Goal: Task Accomplishment & Management: Use online tool/utility

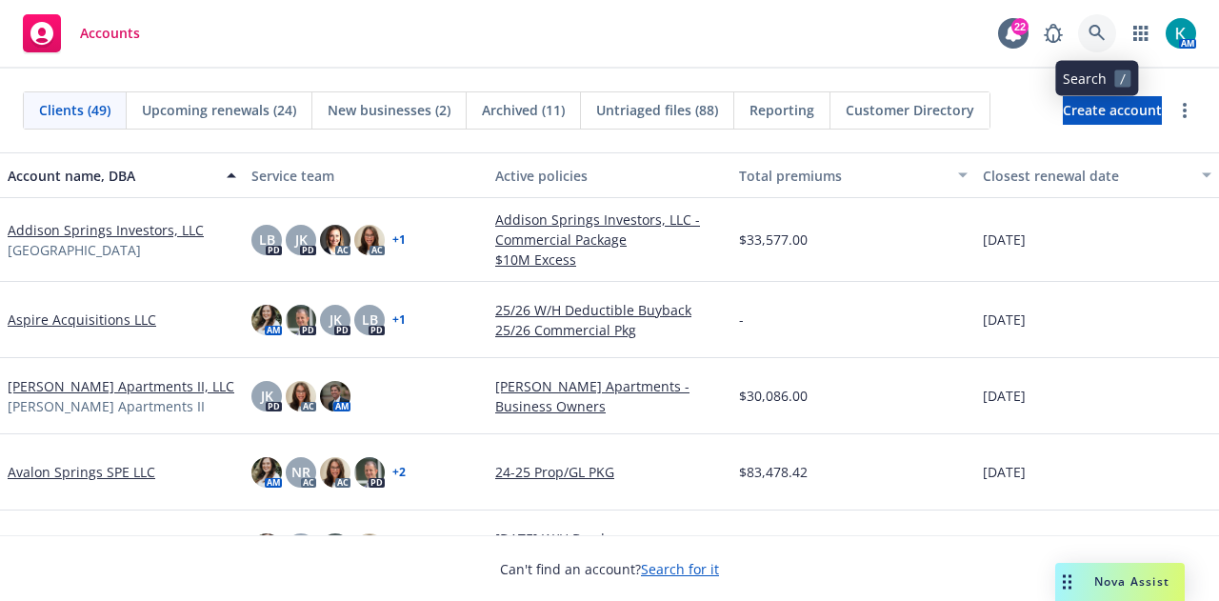
click at [1092, 30] on icon at bounding box center [1097, 33] width 17 height 17
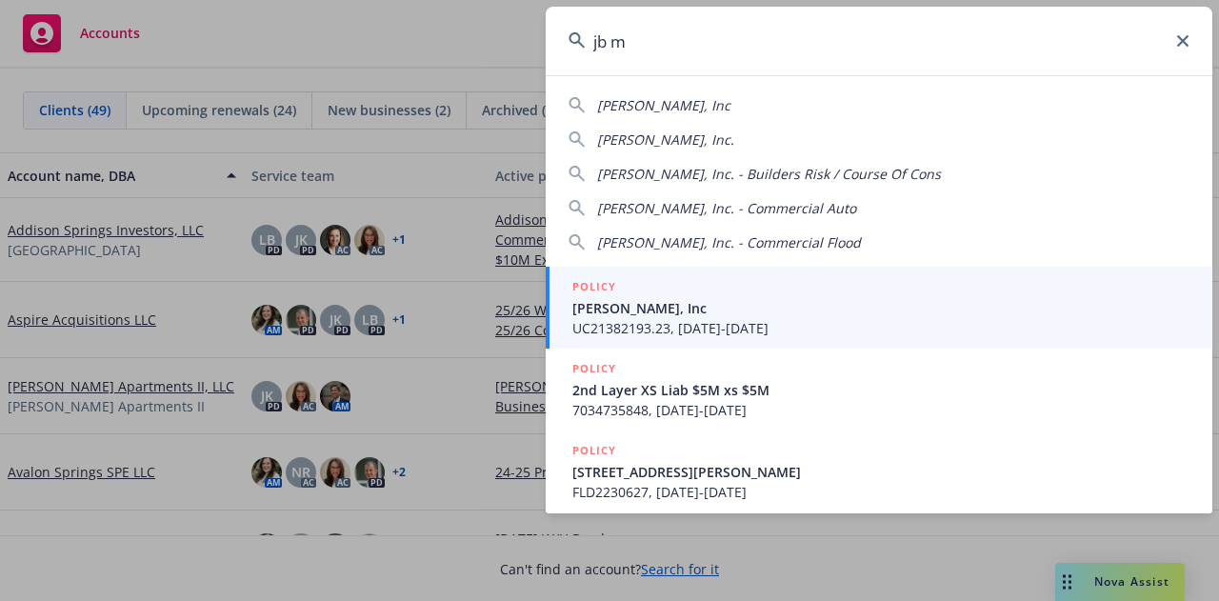
click at [703, 107] on div "JB Matteson, Inc" at bounding box center [879, 105] width 621 height 20
type input "JB Matteson, Inc"
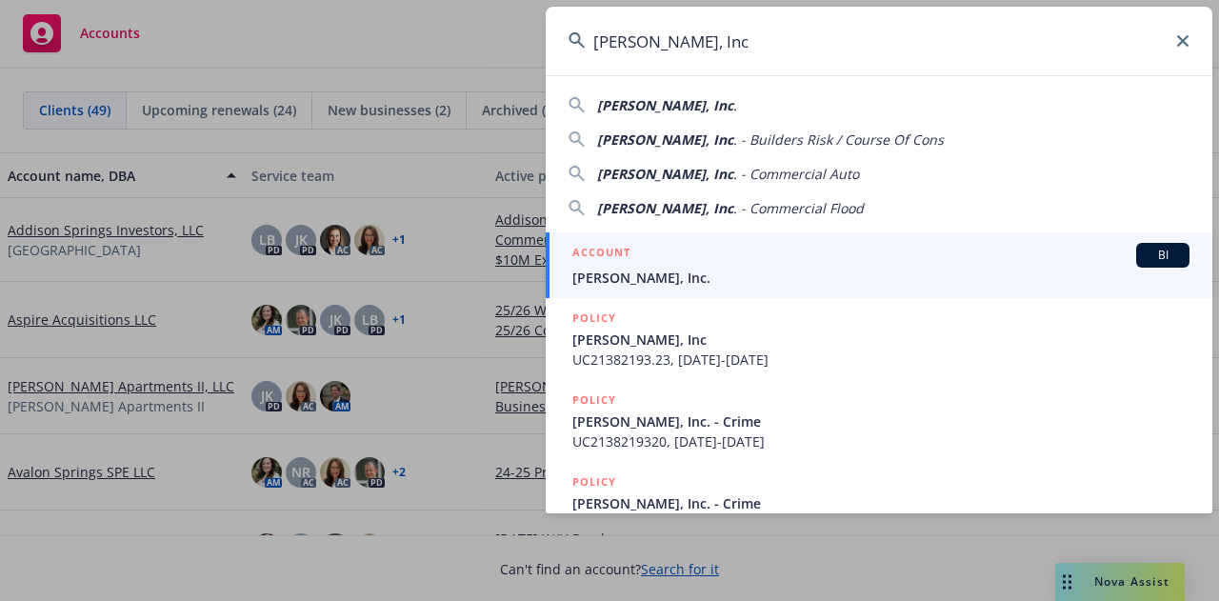
click at [684, 277] on span "[PERSON_NAME], Inc." at bounding box center [880, 278] width 617 height 20
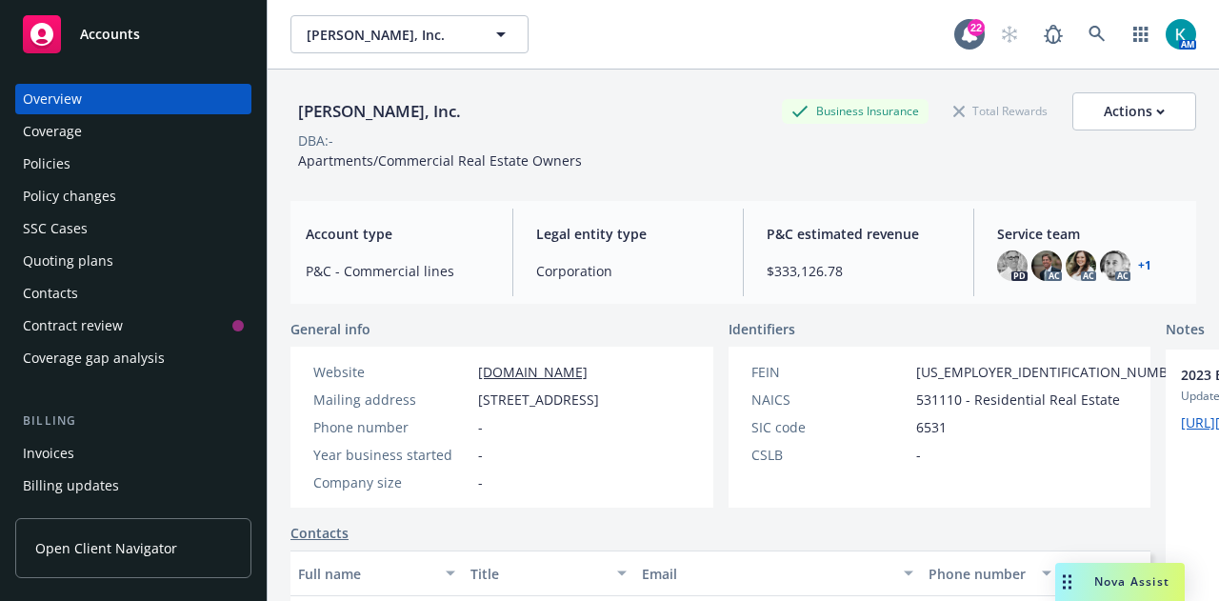
click at [48, 160] on div "Policies" at bounding box center [47, 164] width 48 height 30
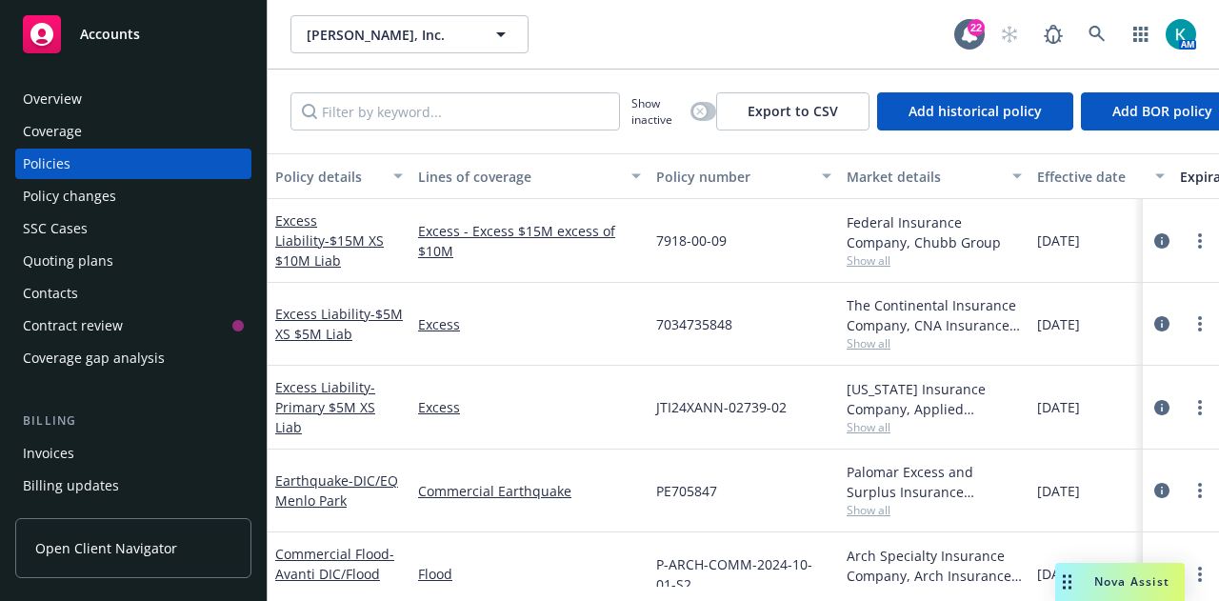
click at [48, 160] on div "Policies" at bounding box center [47, 164] width 48 height 30
click at [162, 266] on div "Quoting plans" at bounding box center [133, 261] width 221 height 30
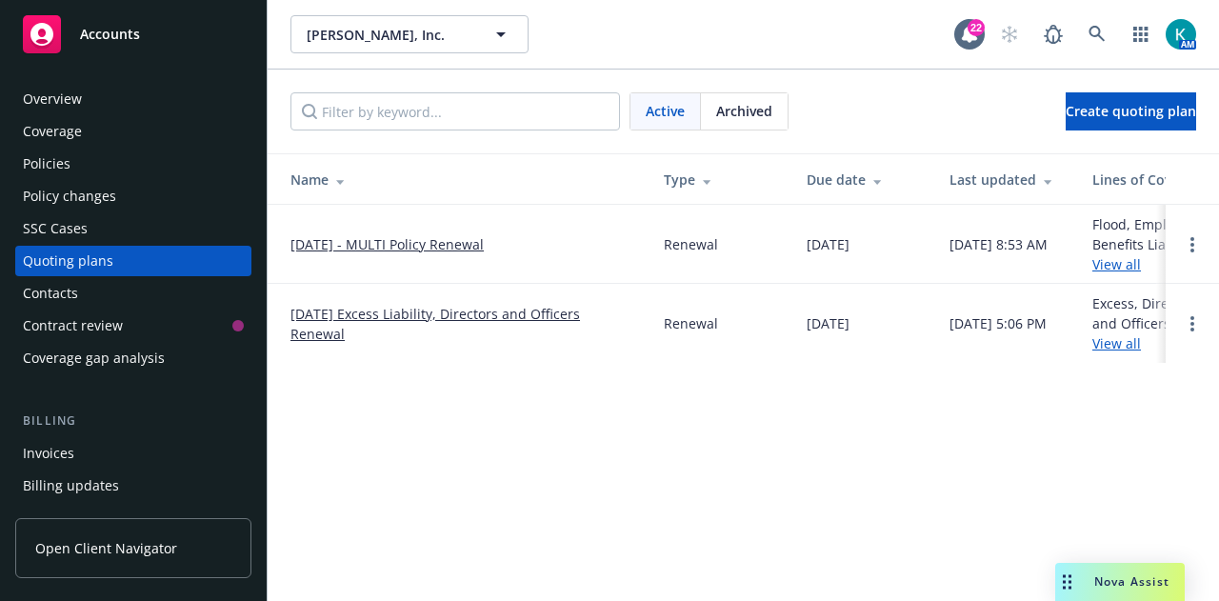
click at [469, 243] on link "[DATE] - MULTI Policy Renewal" at bounding box center [387, 244] width 193 height 20
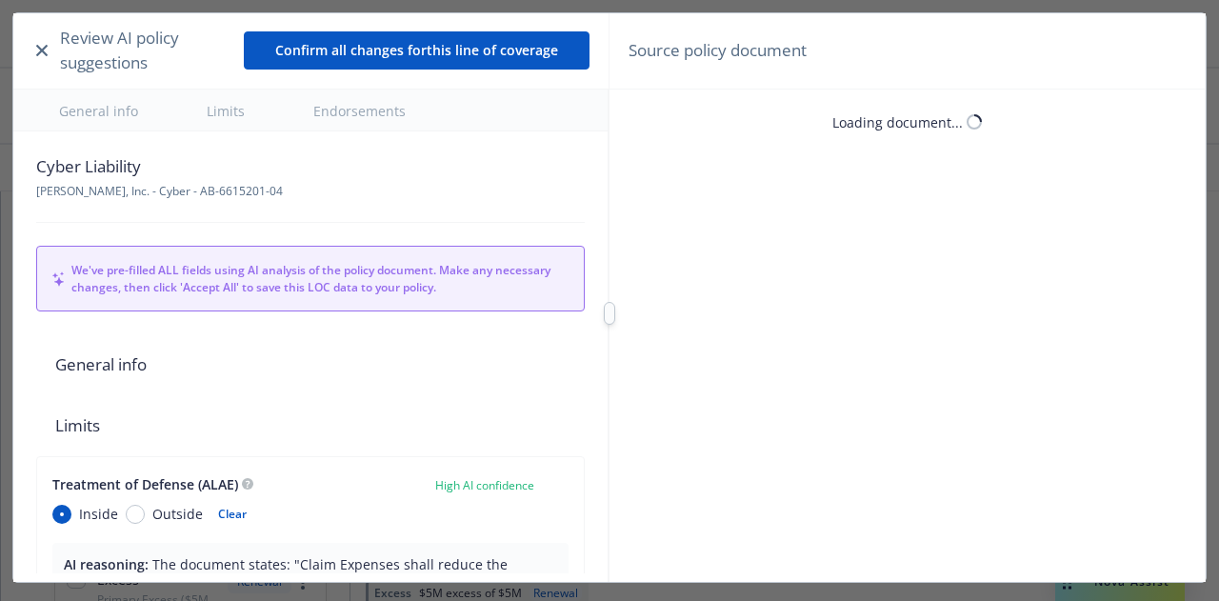
type textarea "x"
click at [47, 54] on icon "button" at bounding box center [41, 50] width 11 height 11
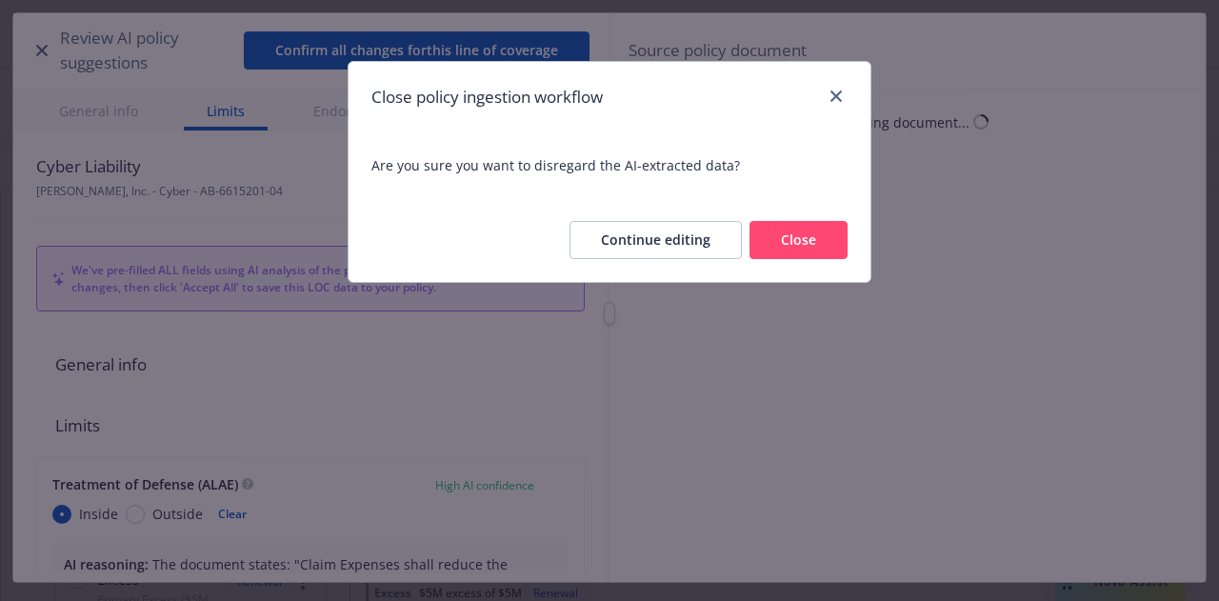
click at [785, 246] on button "Close" at bounding box center [799, 240] width 98 height 38
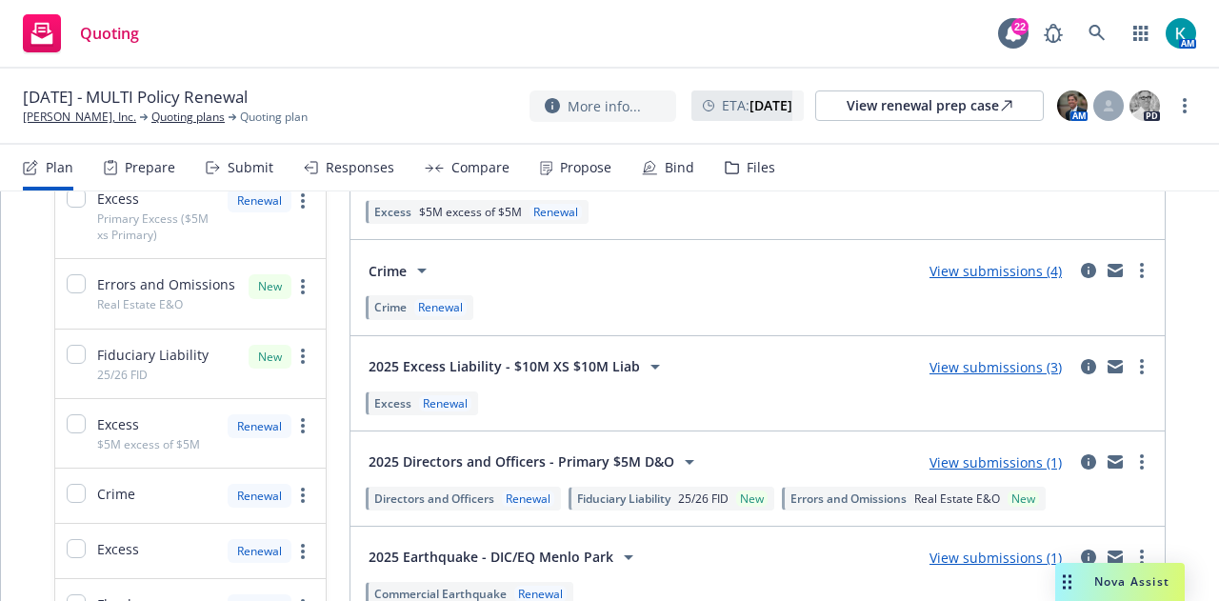
scroll to position [424, 0]
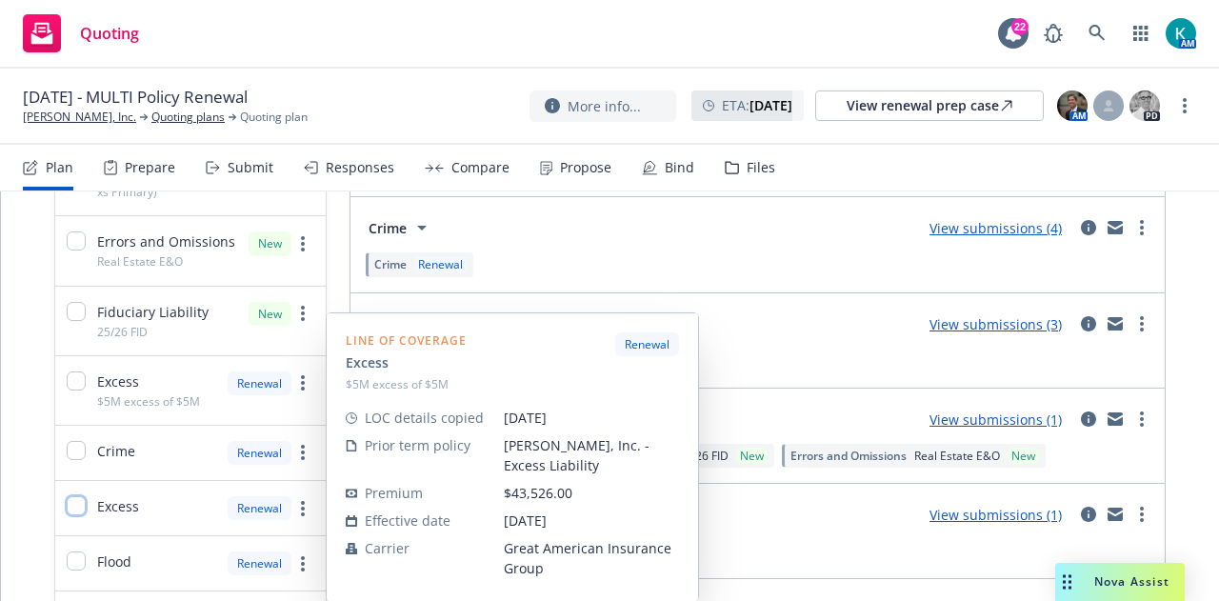
click at [84, 503] on input "checkbox" at bounding box center [76, 505] width 19 height 19
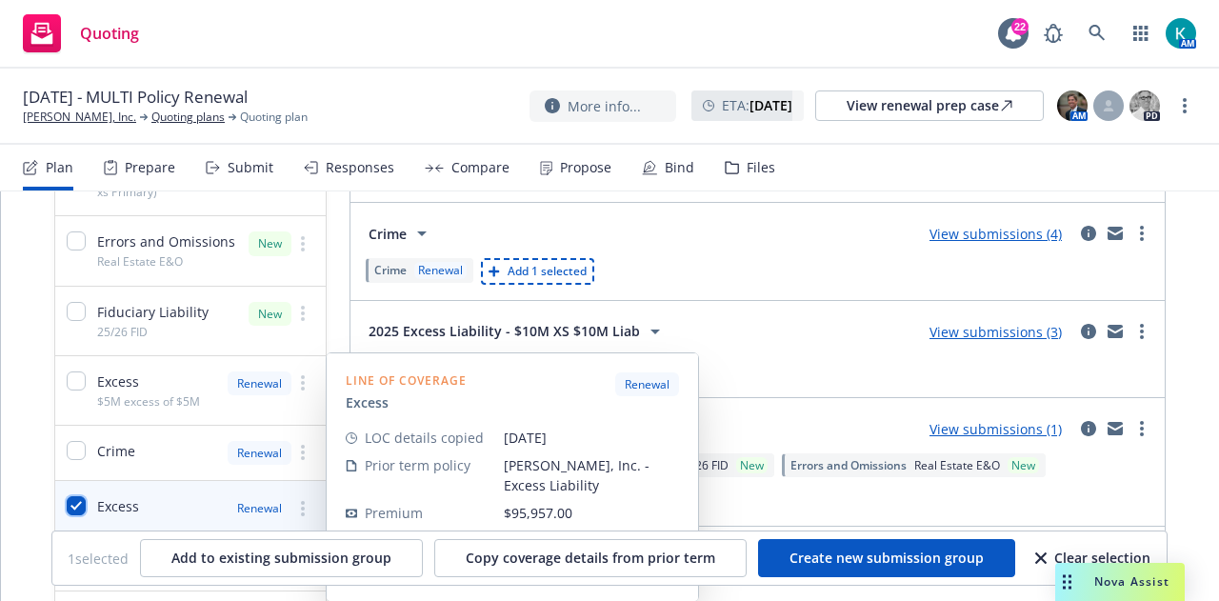
click at [72, 504] on input "checkbox" at bounding box center [76, 505] width 19 height 19
checkbox input "false"
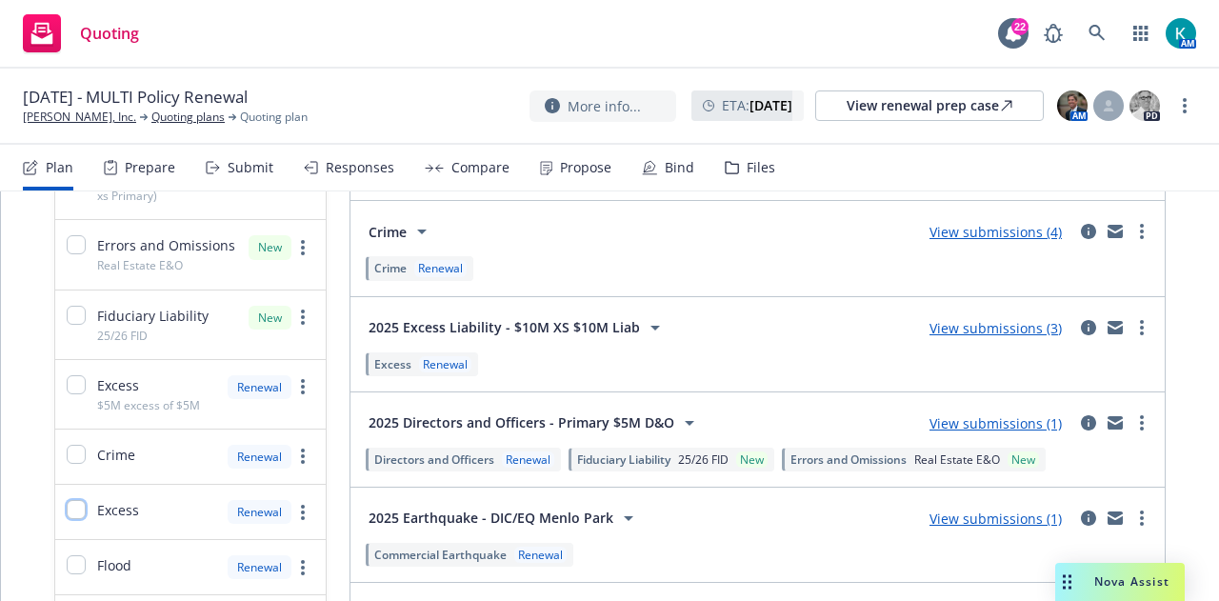
scroll to position [0, 0]
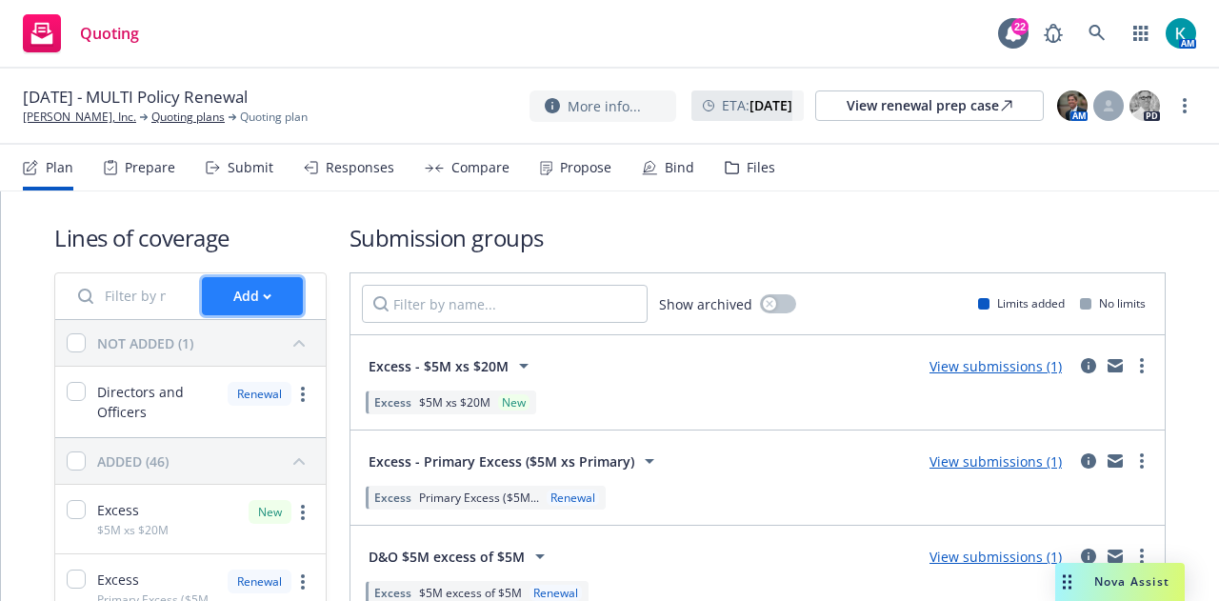
click at [248, 297] on div "Add" at bounding box center [252, 296] width 38 height 36
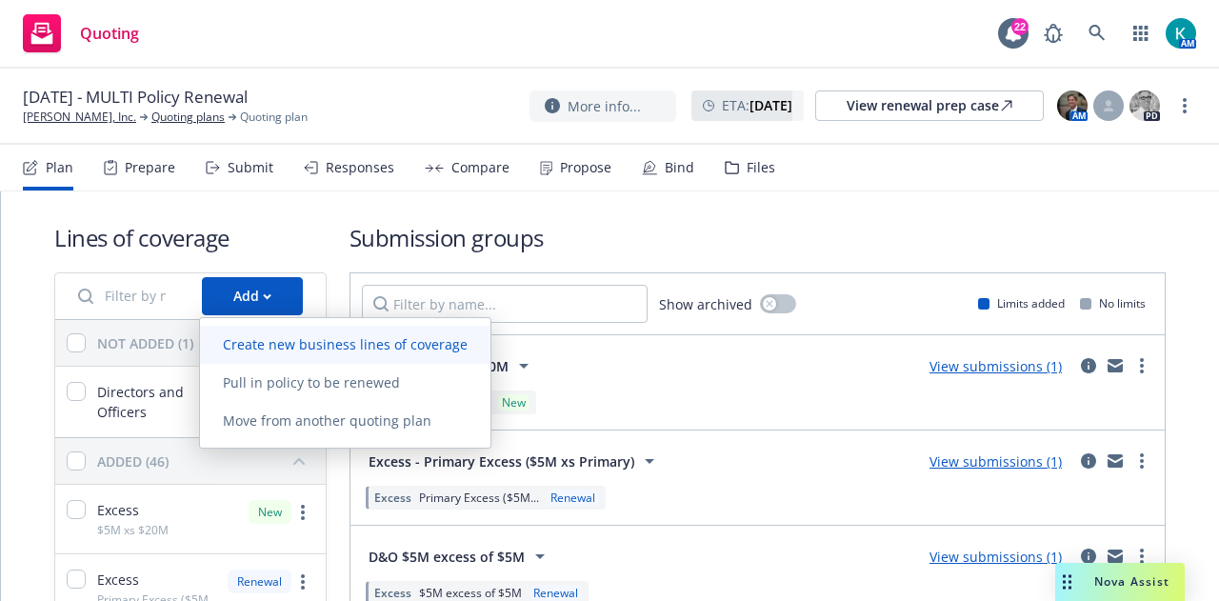
click at [432, 344] on span "Create new business lines of coverage" at bounding box center [345, 344] width 291 height 18
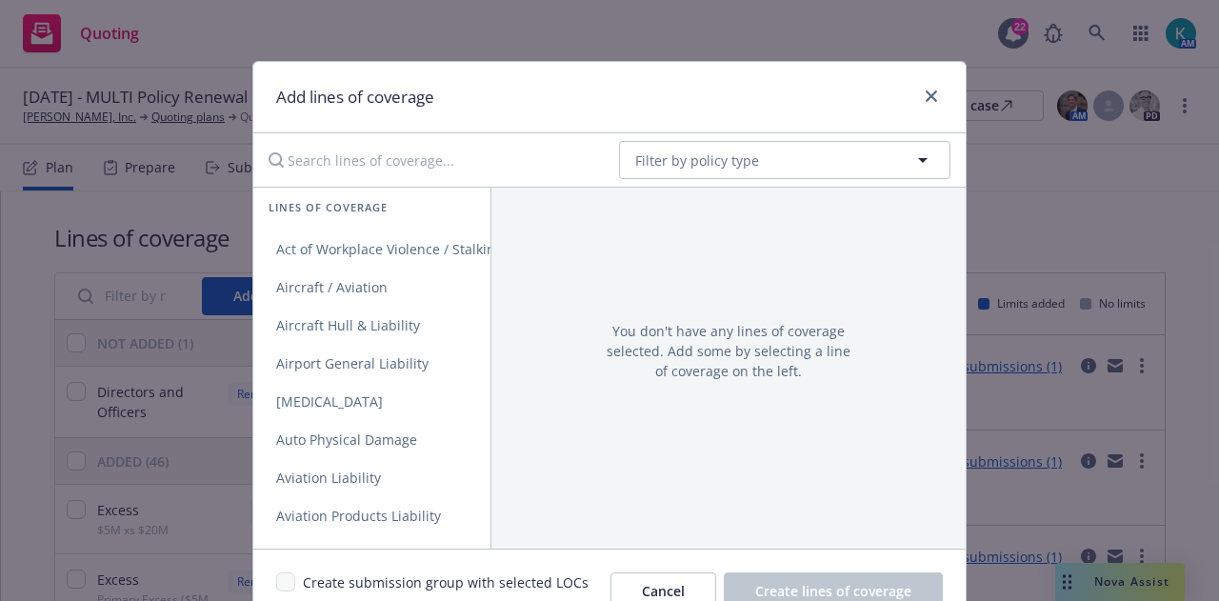
click at [417, 169] on input "Search lines of coverage..." at bounding box center [430, 160] width 347 height 38
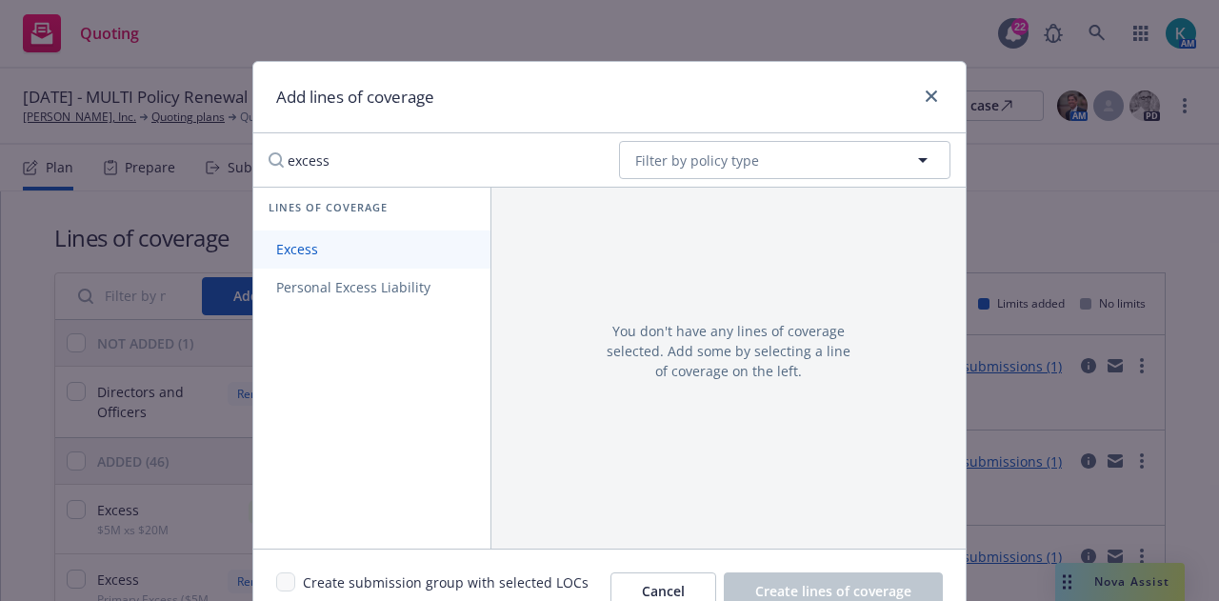
type input "excess"
click at [335, 242] on link "Excess" at bounding box center [371, 249] width 237 height 38
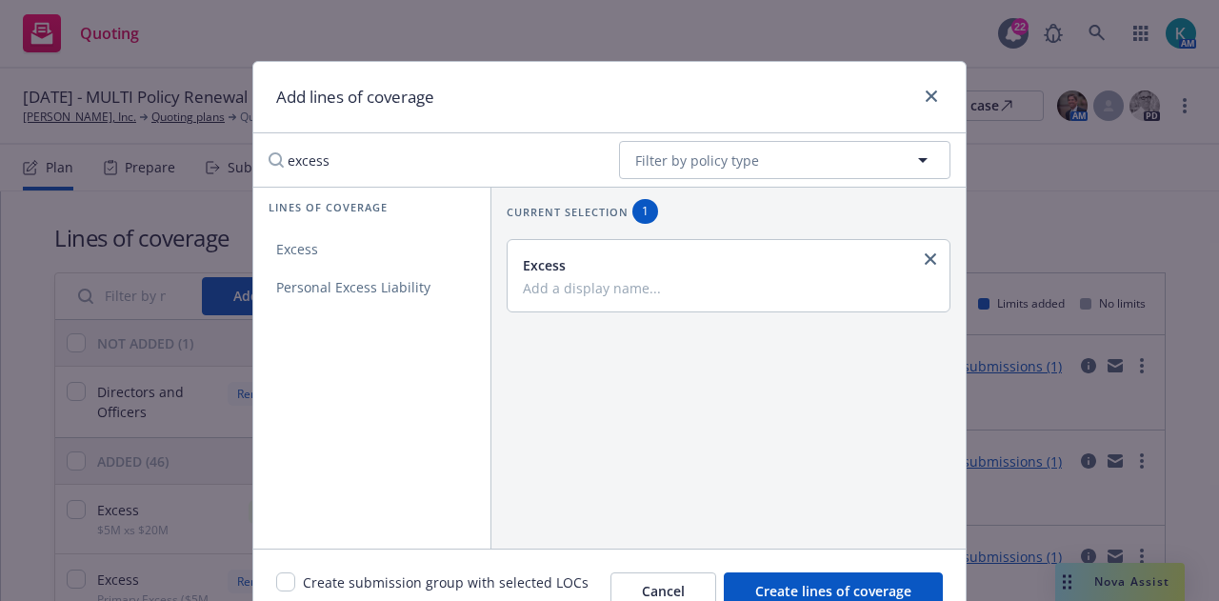
click at [601, 302] on div "Excess" at bounding box center [729, 275] width 442 height 71
click at [615, 288] on input "Add a display name..." at bounding box center [727, 287] width 408 height 17
type input "Excess Crime"
click at [878, 583] on span "Create lines of coverage" at bounding box center [833, 591] width 156 height 18
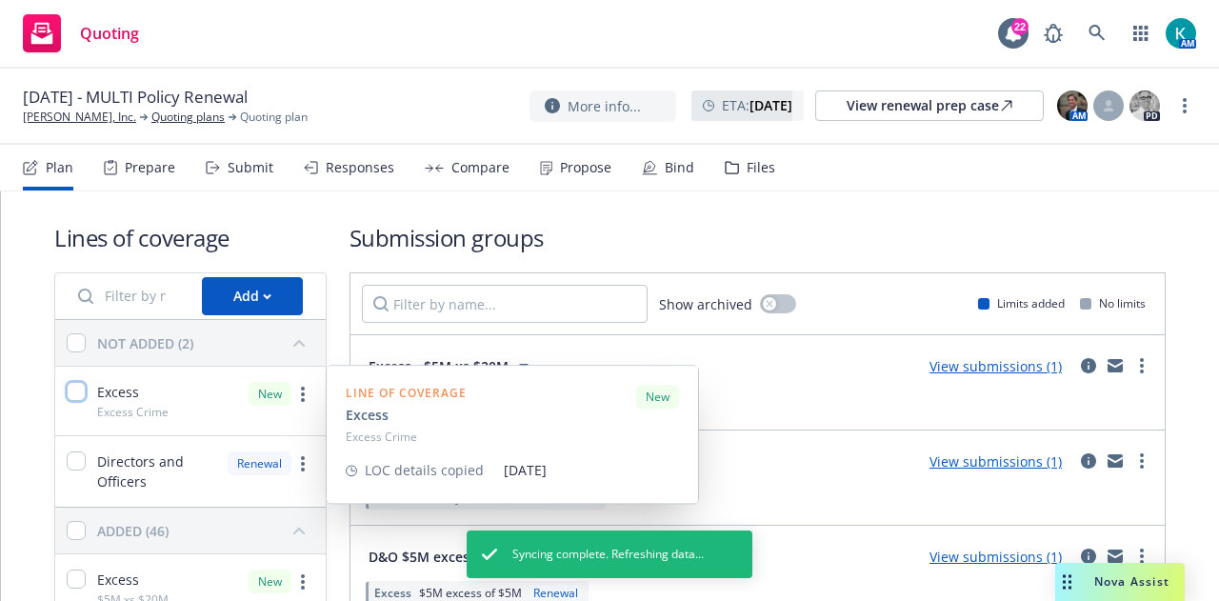
click at [81, 389] on input "checkbox" at bounding box center [76, 391] width 19 height 19
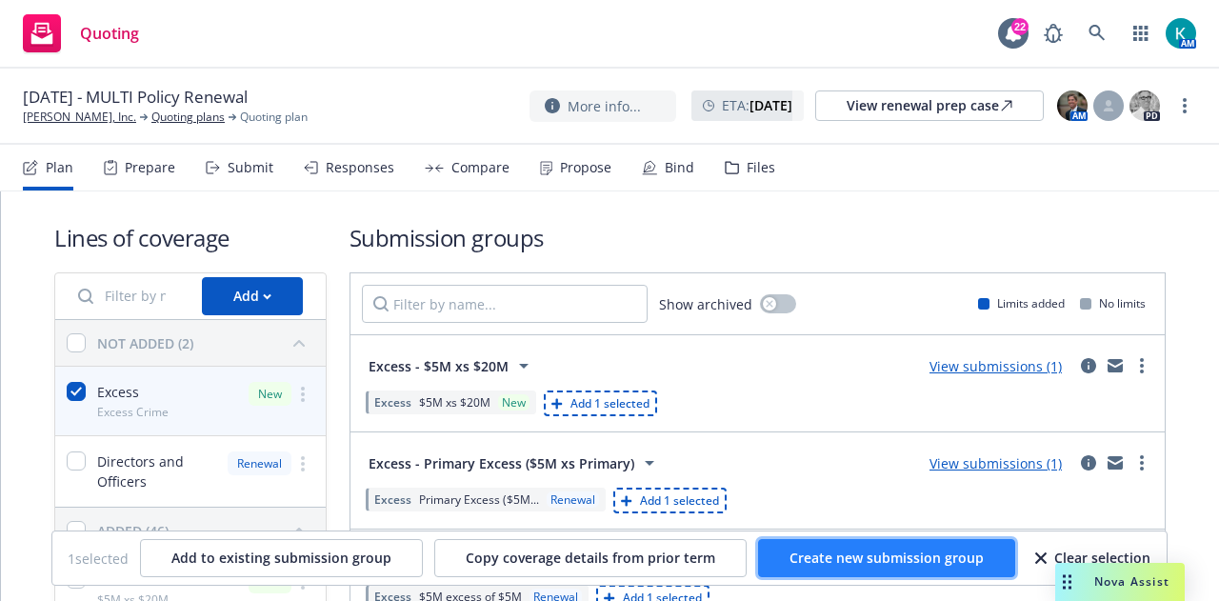
click at [871, 570] on button "Create new submission group" at bounding box center [886, 558] width 257 height 38
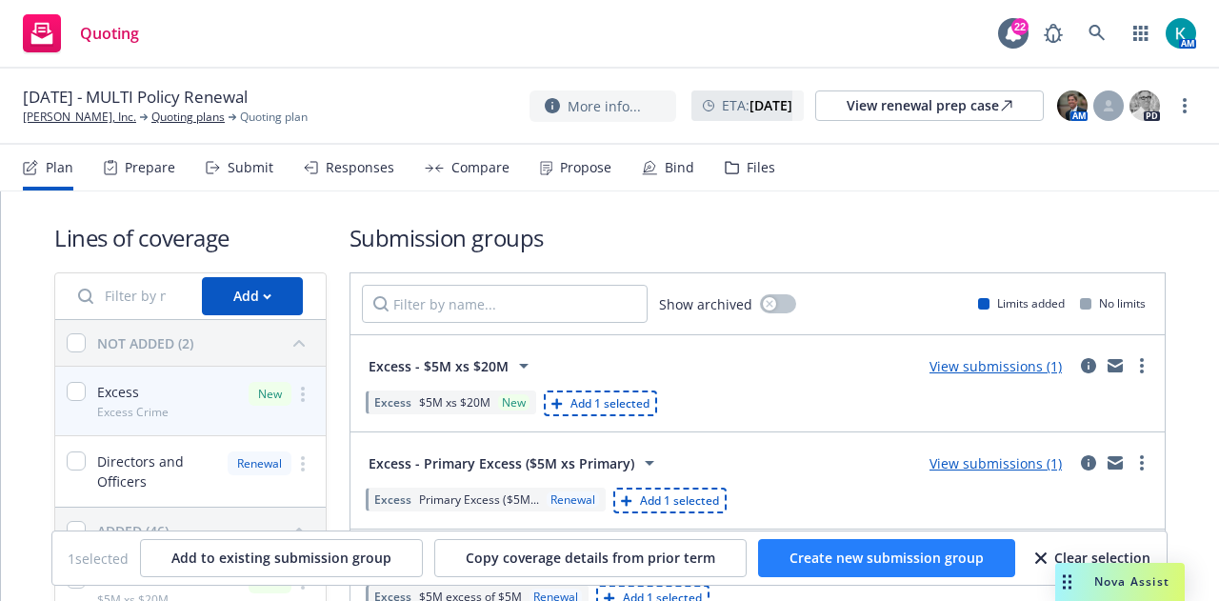
checkbox input "false"
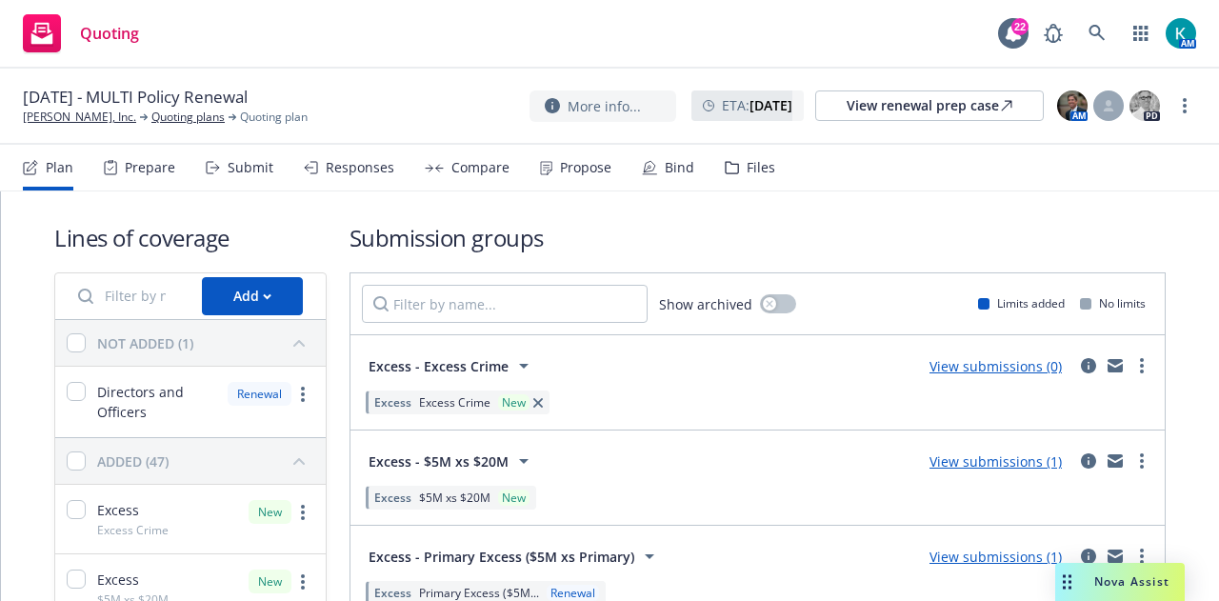
click at [956, 367] on link "View submissions (0)" at bounding box center [996, 366] width 132 height 18
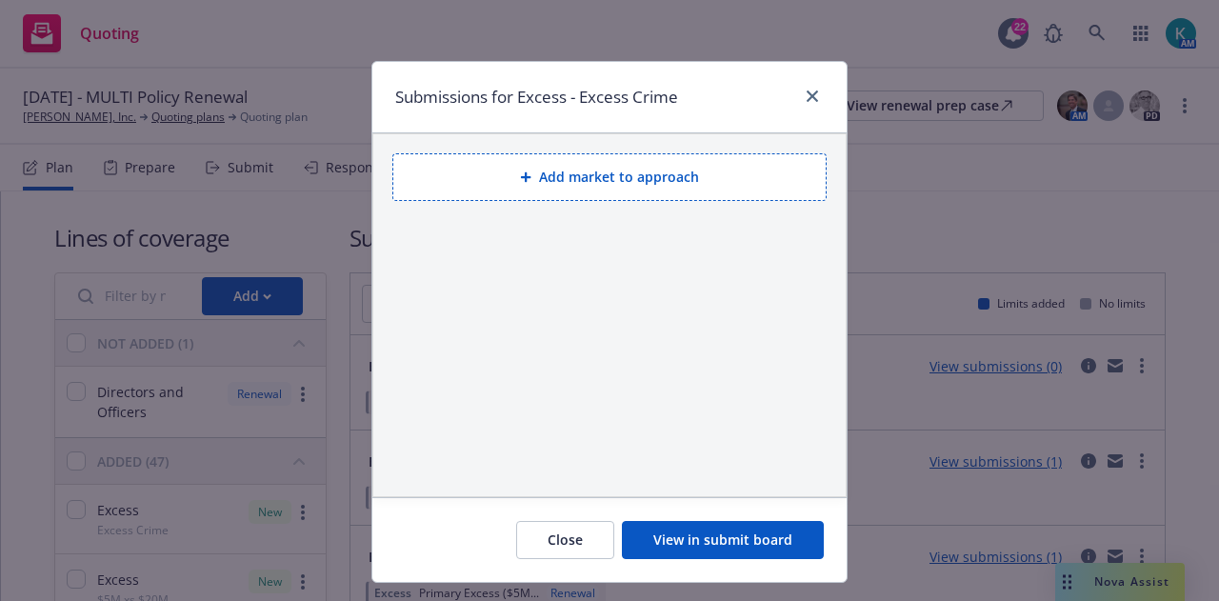
click at [625, 178] on button "Add market to approach" at bounding box center [609, 177] width 434 height 48
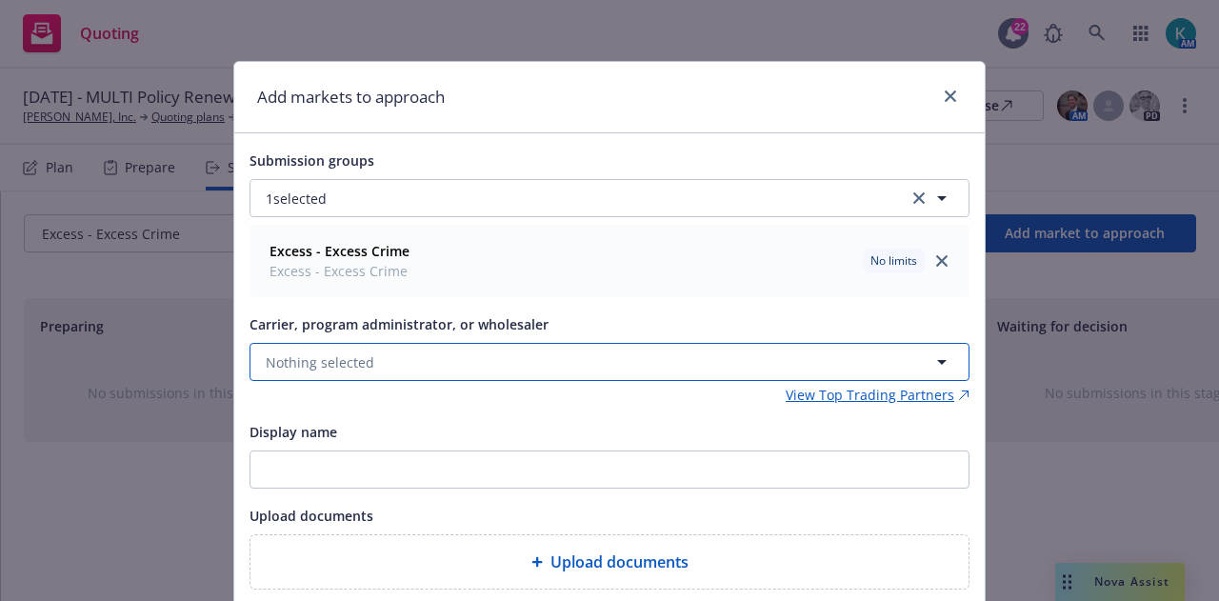
click at [408, 377] on button "Nothing selected" at bounding box center [610, 362] width 720 height 38
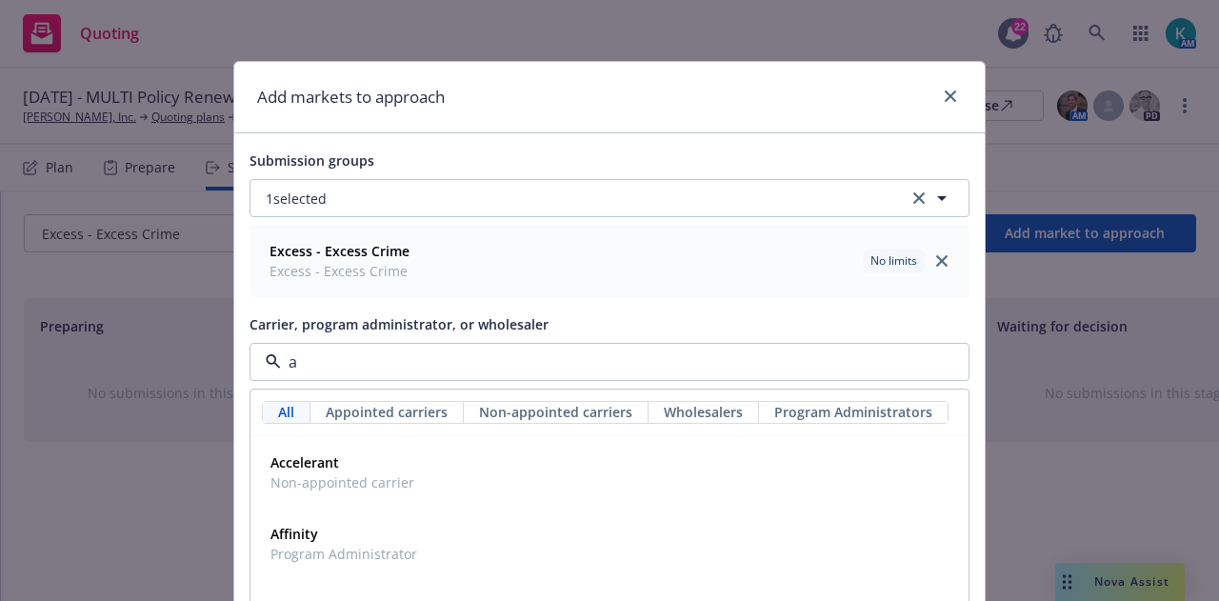
type input "am"
click at [427, 540] on div "Amwins Wholesaler" at bounding box center [609, 544] width 693 height 48
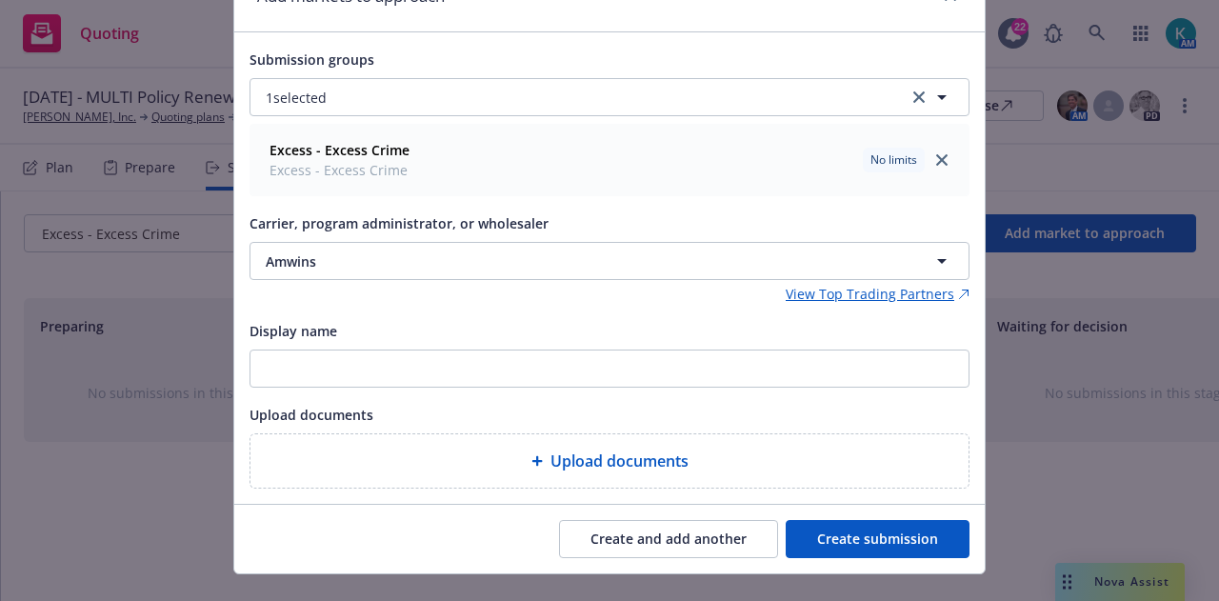
scroll to position [132, 0]
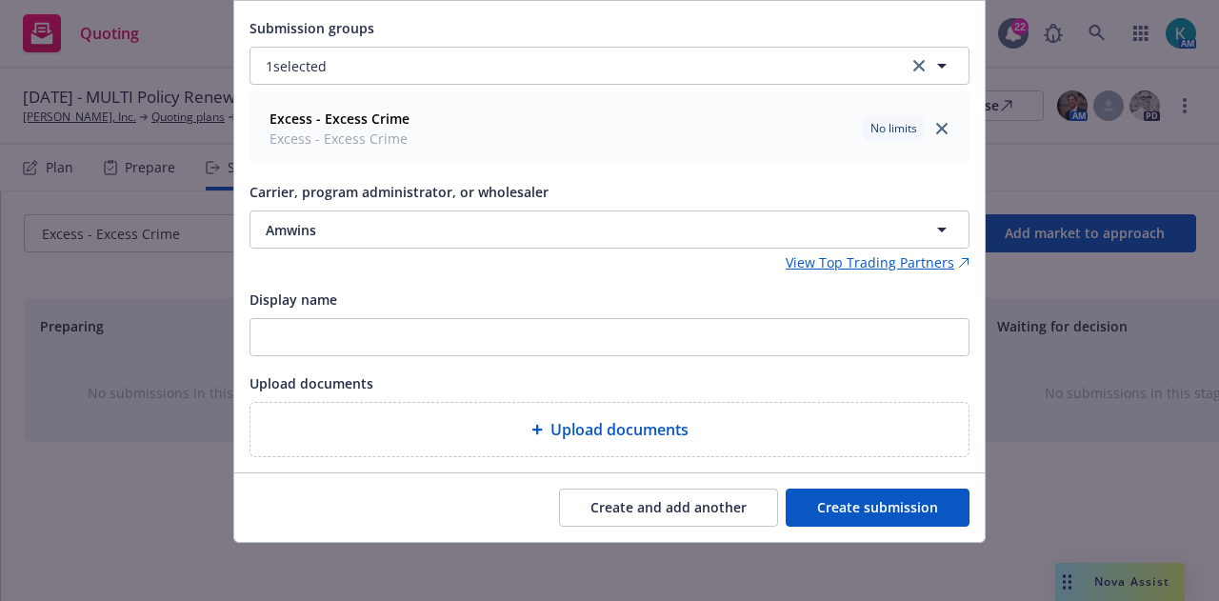
click at [890, 506] on button "Create submission" at bounding box center [878, 508] width 184 height 38
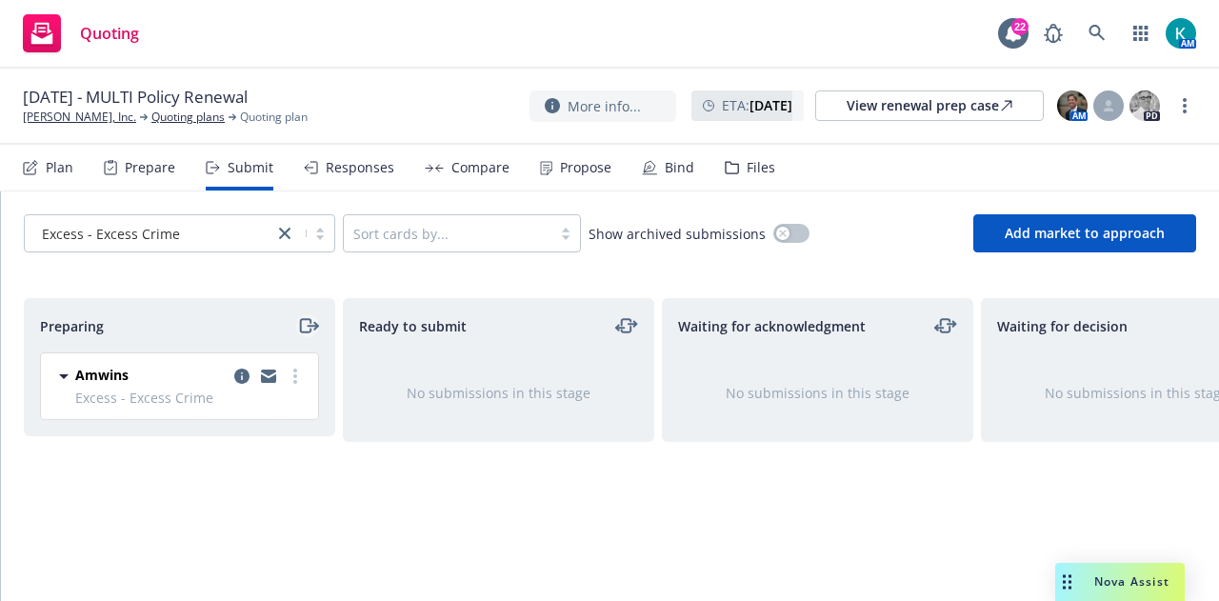
click at [304, 329] on icon "moveRight" at bounding box center [308, 325] width 22 height 23
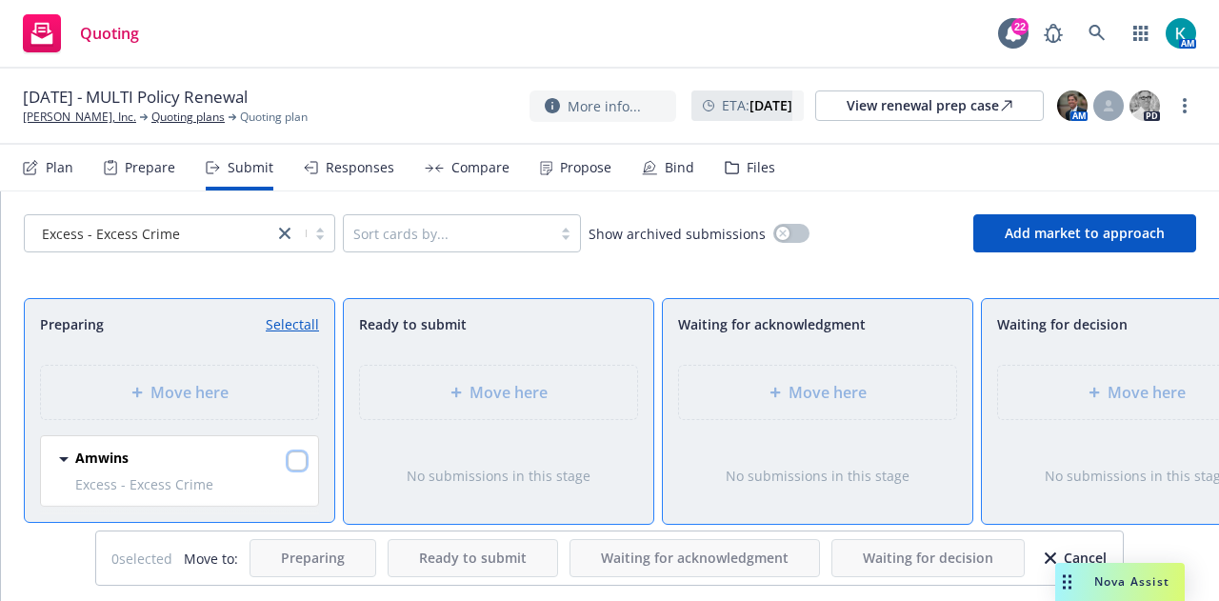
click at [290, 462] on input "checkbox" at bounding box center [297, 460] width 19 height 19
checkbox input "true"
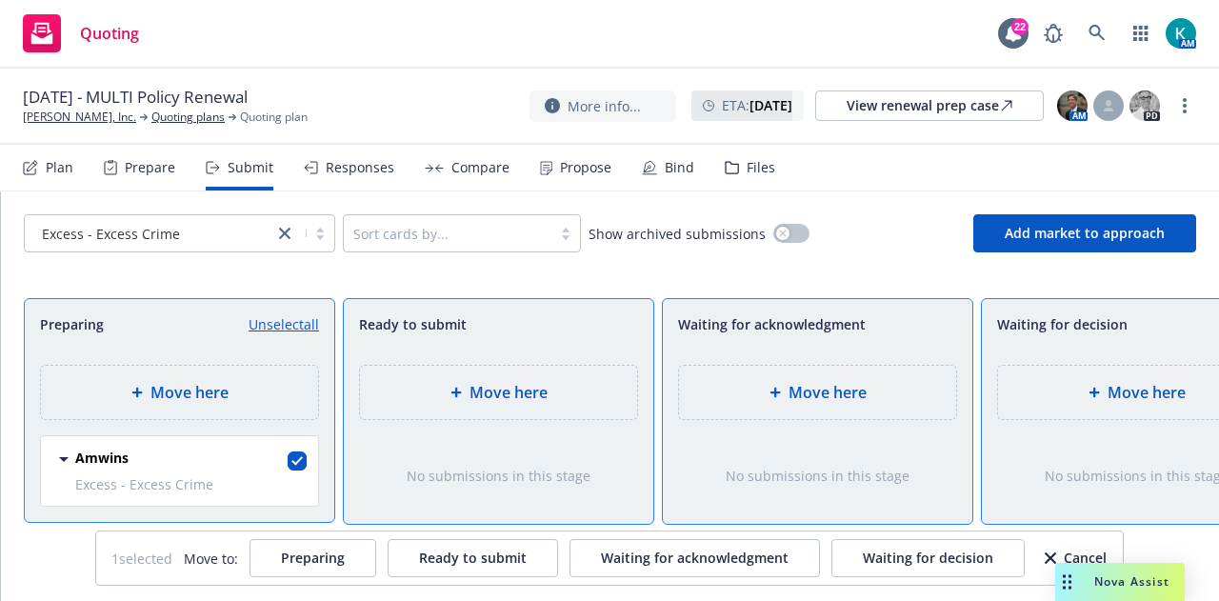
click at [1069, 414] on div "Move here" at bounding box center [1136, 392] width 277 height 53
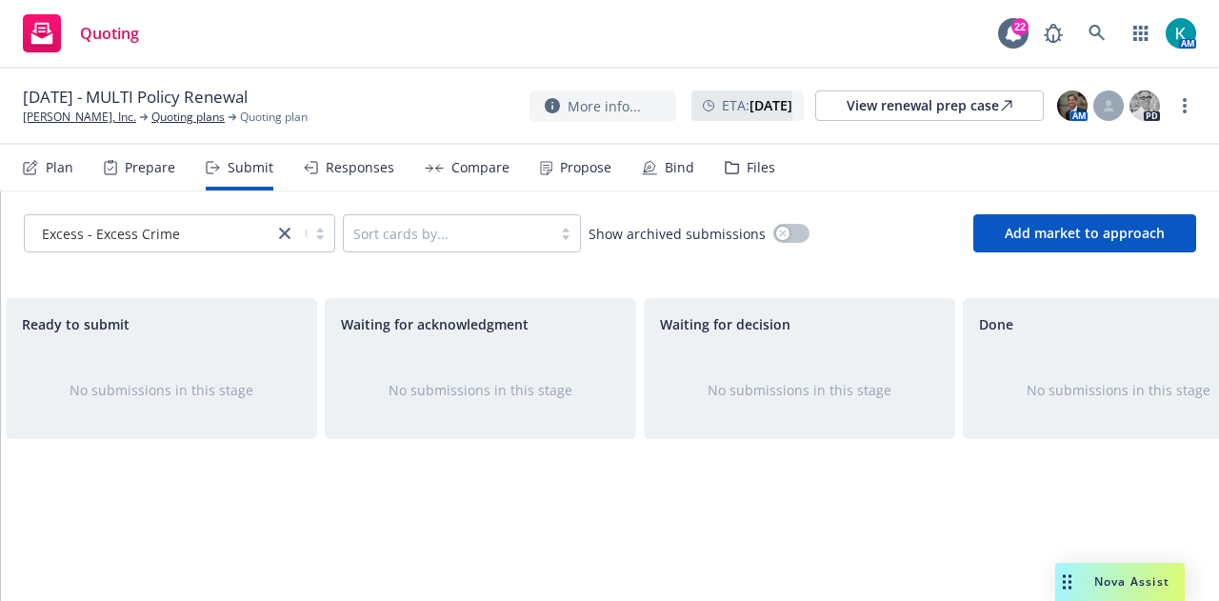
scroll to position [0, 349]
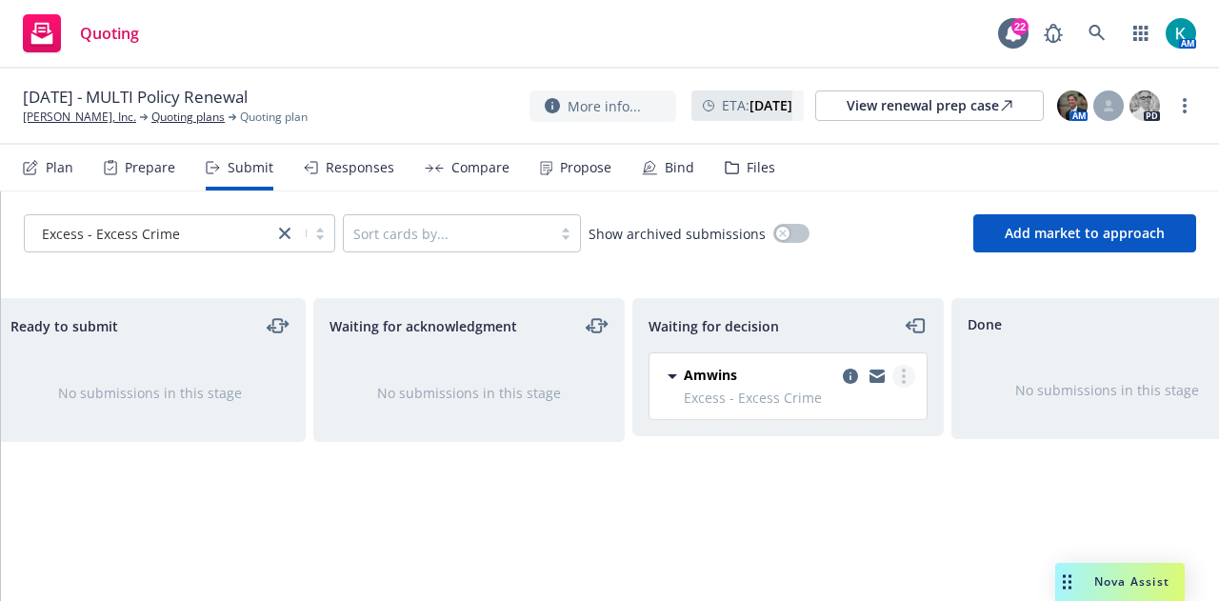
click at [901, 378] on link "more" at bounding box center [903, 376] width 23 height 23
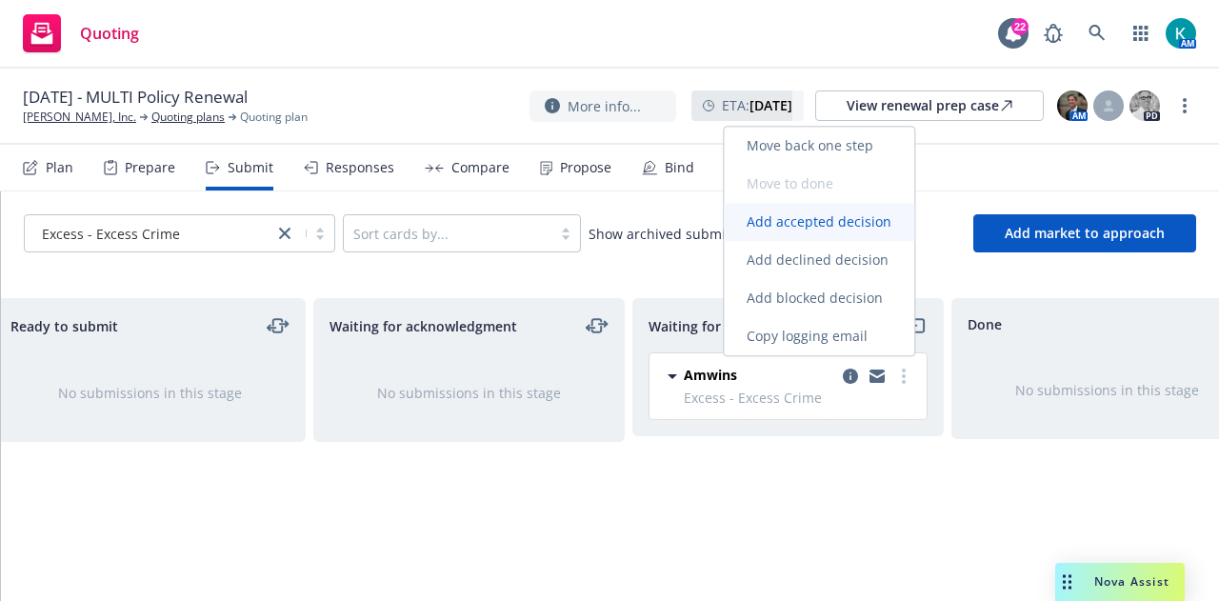
click at [839, 220] on span "Add accepted decision" at bounding box center [819, 221] width 190 height 18
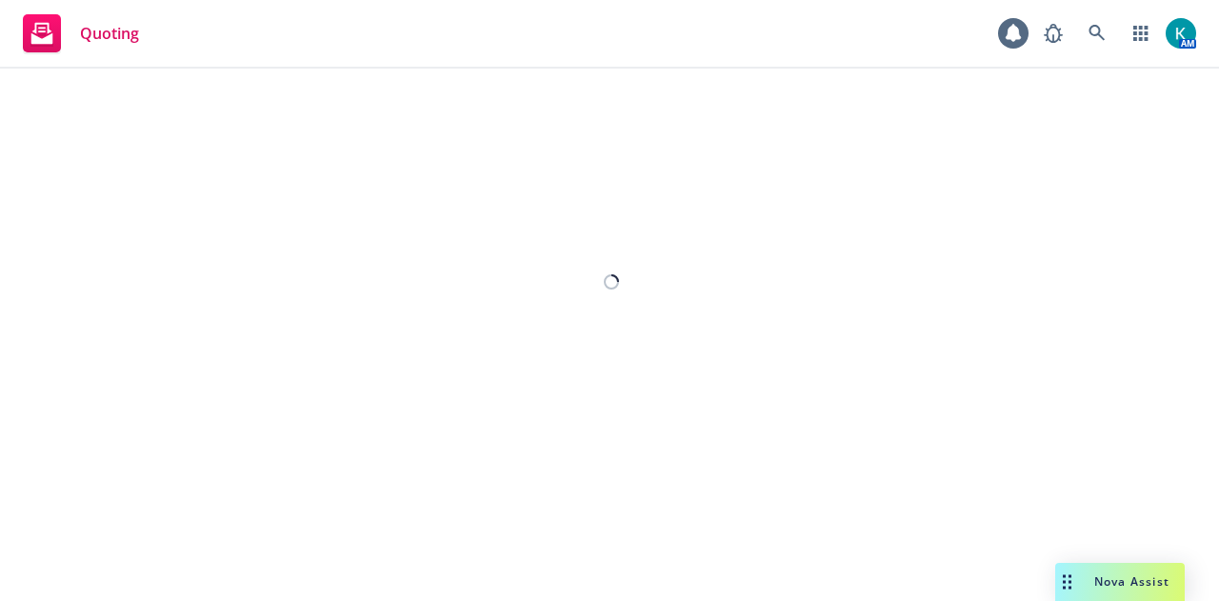
select select "12"
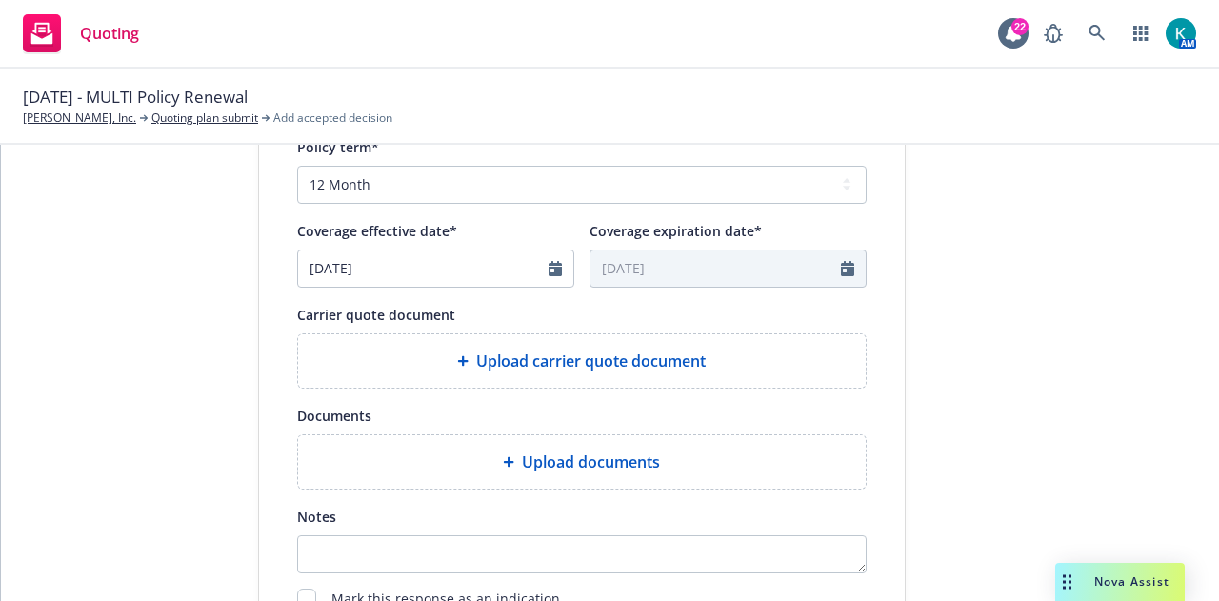
scroll to position [765, 0]
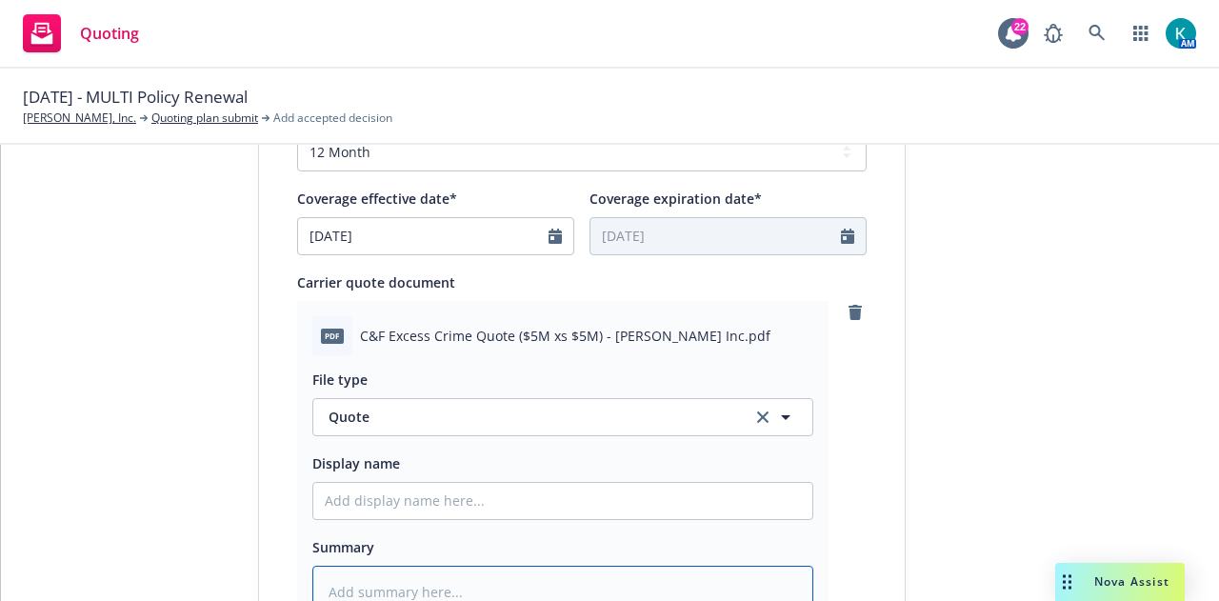
click at [524, 574] on textarea at bounding box center [562, 591] width 501 height 51
type textarea "x"
type textarea "$"
type textarea "x"
type textarea "$x"
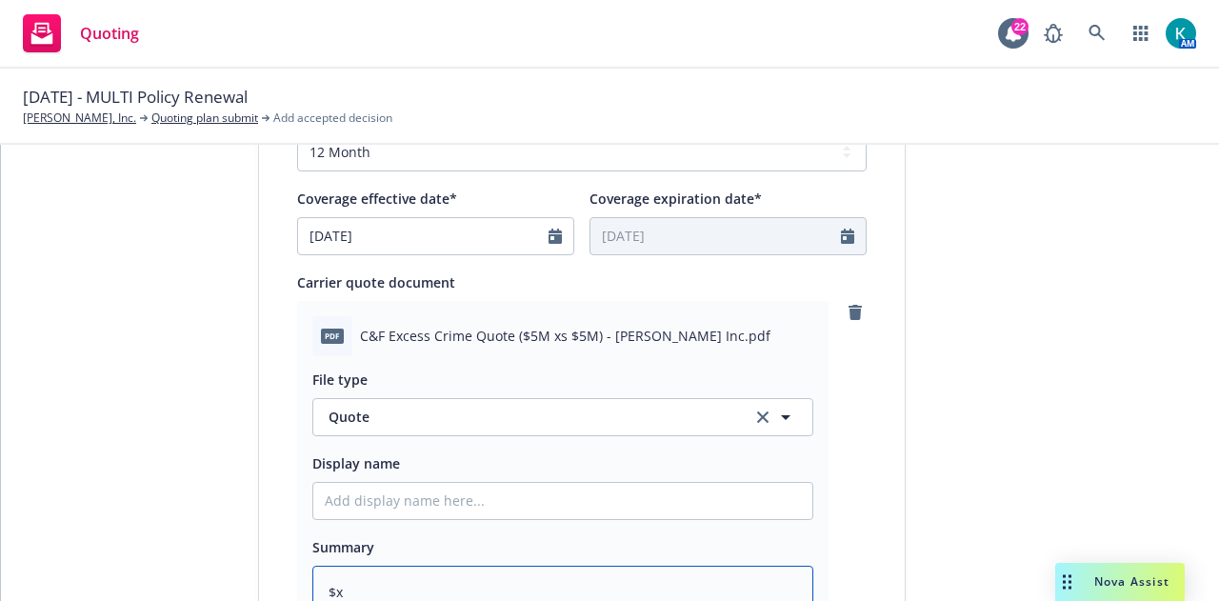
type textarea "x"
type textarea "$"
type textarea "x"
type textarea "E"
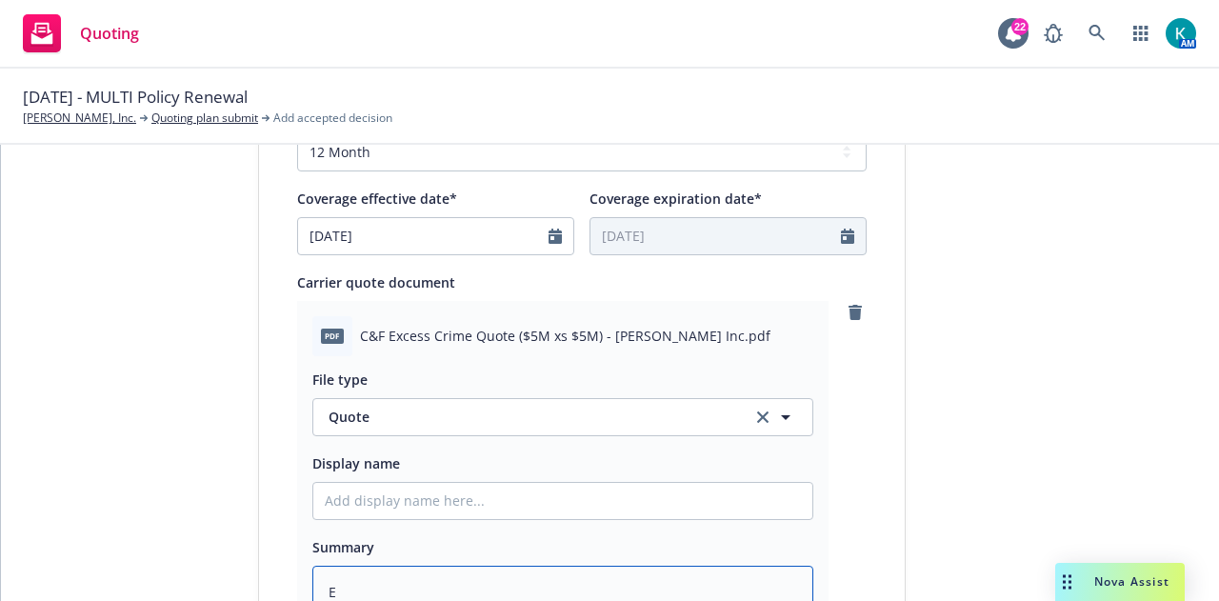
type textarea "x"
type textarea "Ex"
type textarea "x"
type textarea "Exc"
type textarea "x"
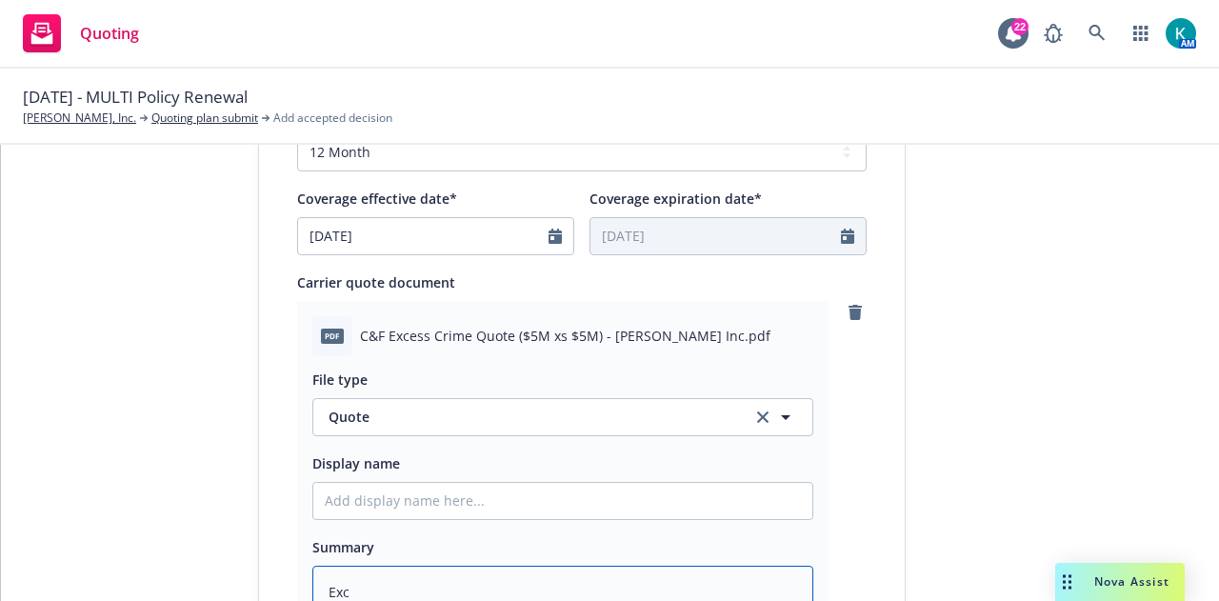
type textarea "Exce"
type textarea "x"
type textarea "Exces"
type textarea "x"
type textarea "Excess"
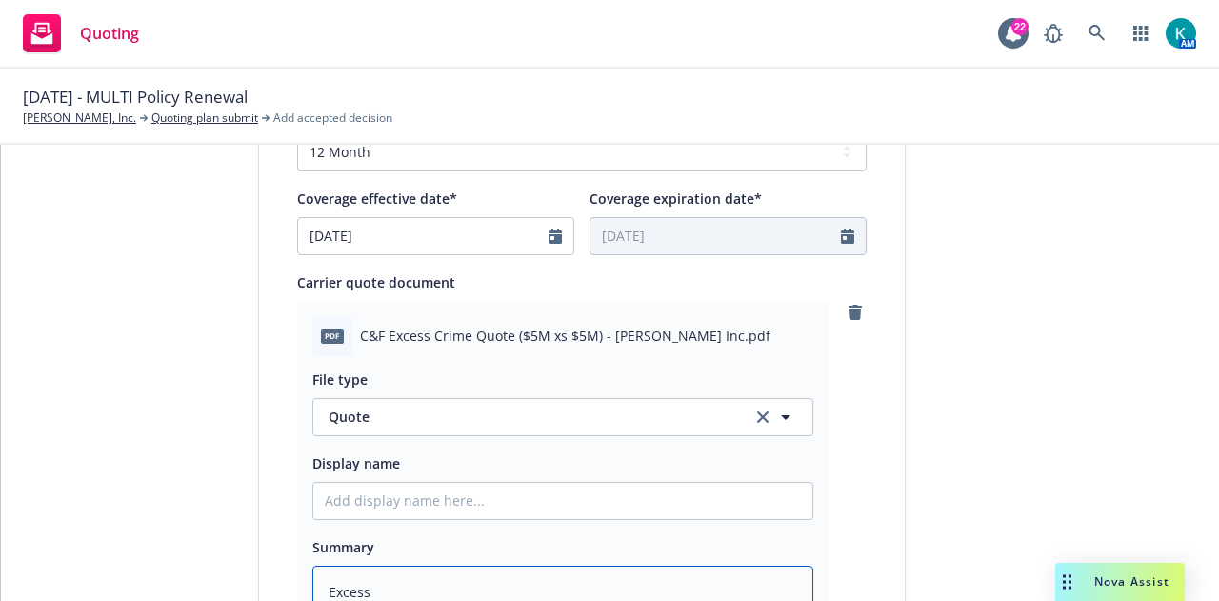
type textarea "x"
type textarea "Excess"
type textarea "x"
type textarea "Excess C"
type textarea "x"
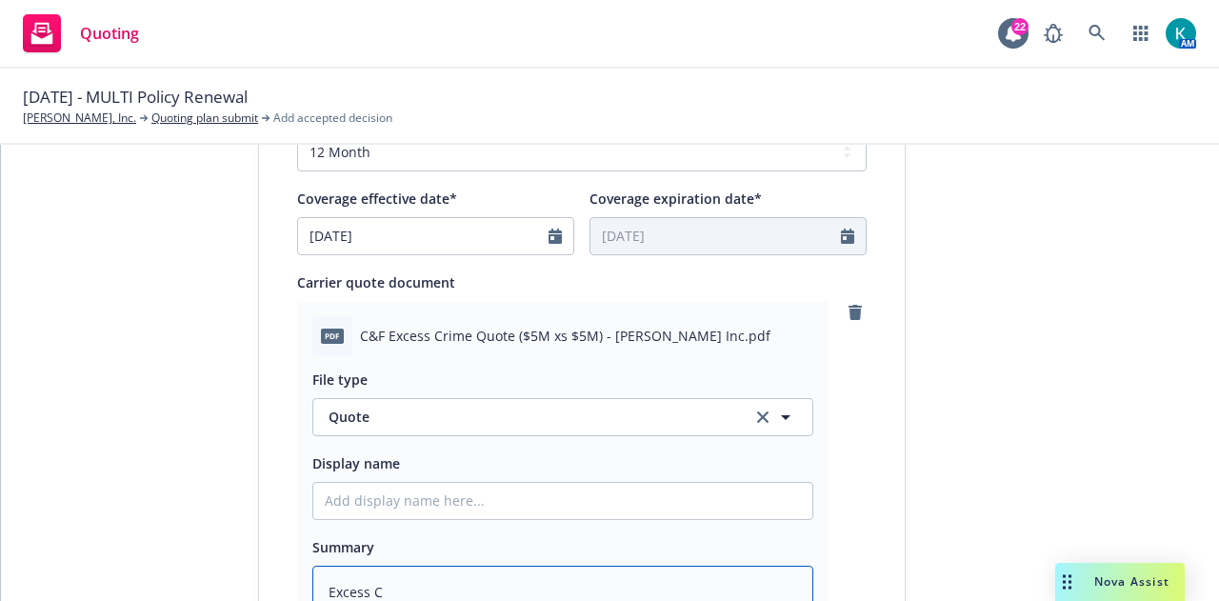
type textarea "Excess Cr"
type textarea "x"
type textarea "Excess Cri"
type textarea "x"
type textarea "Excess [PERSON_NAME]"
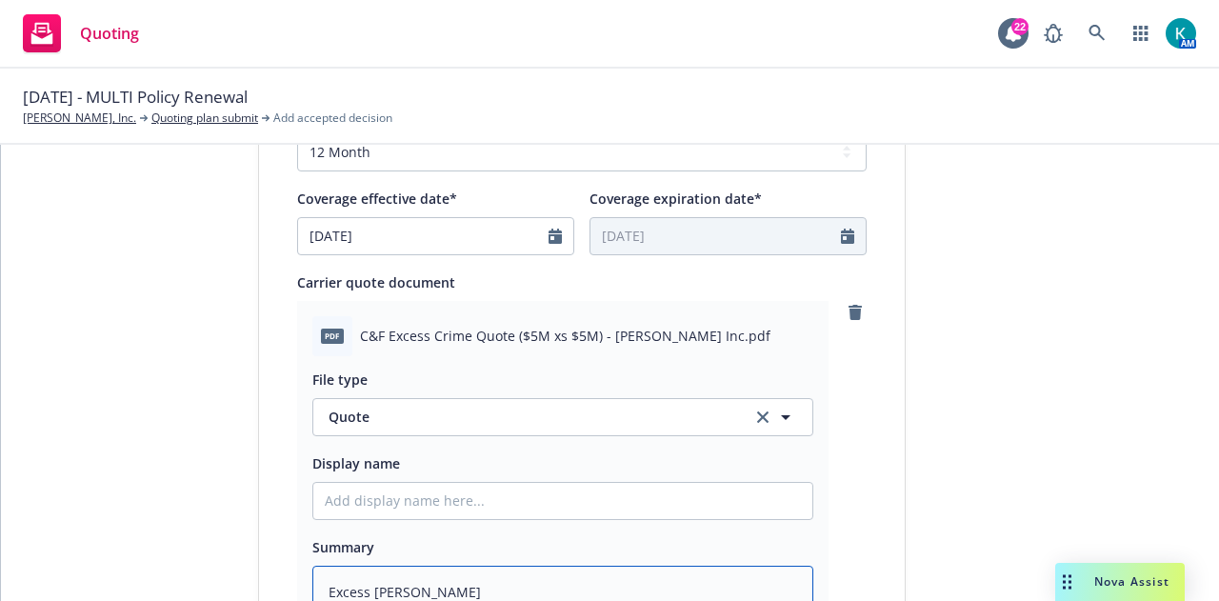
type textarea "x"
type textarea "Excess Crime"
type textarea "x"
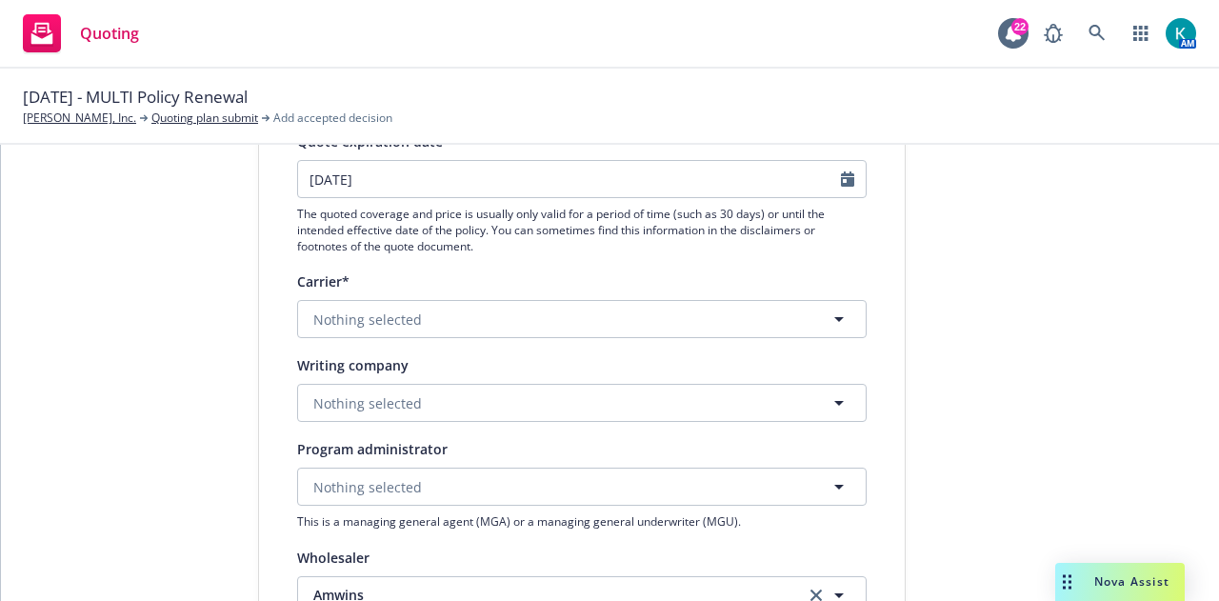
scroll to position [0, 0]
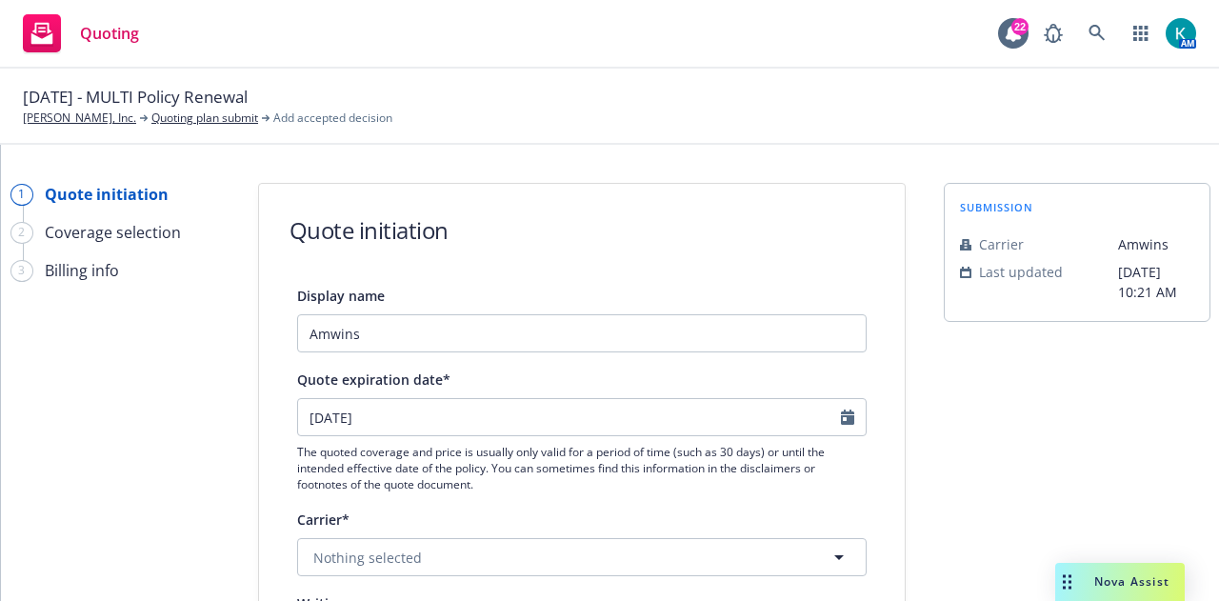
type textarea "Excess Crime"
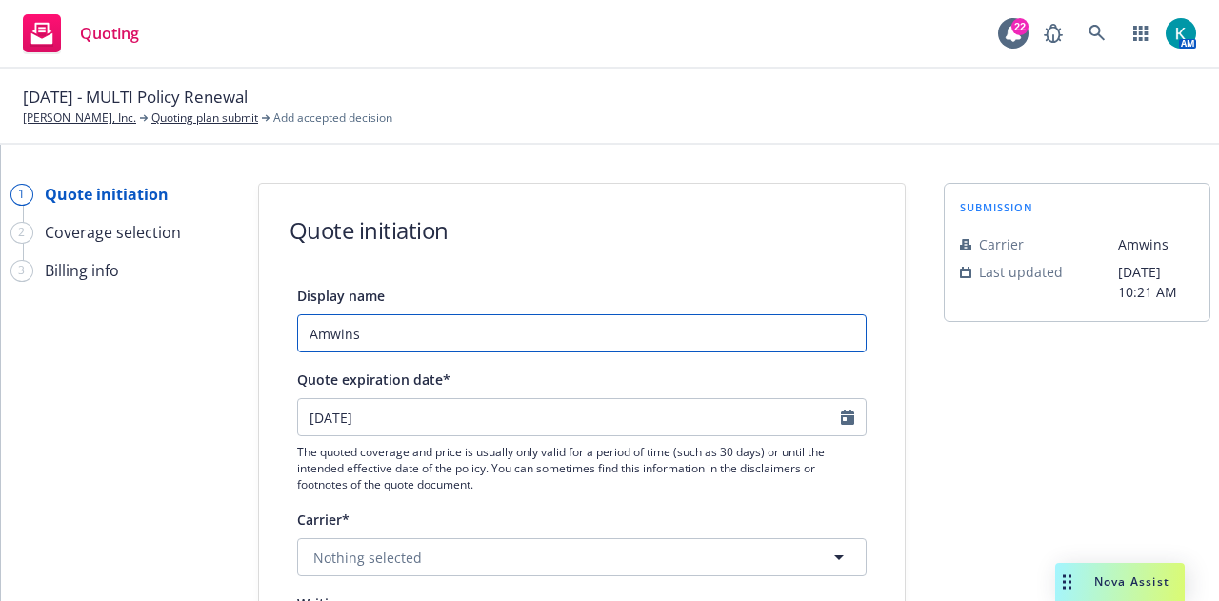
click at [583, 332] on input "Amwins" at bounding box center [582, 333] width 570 height 38
type textarea "x"
type input "Amwins"
type textarea "x"
type input "Amwins 0"
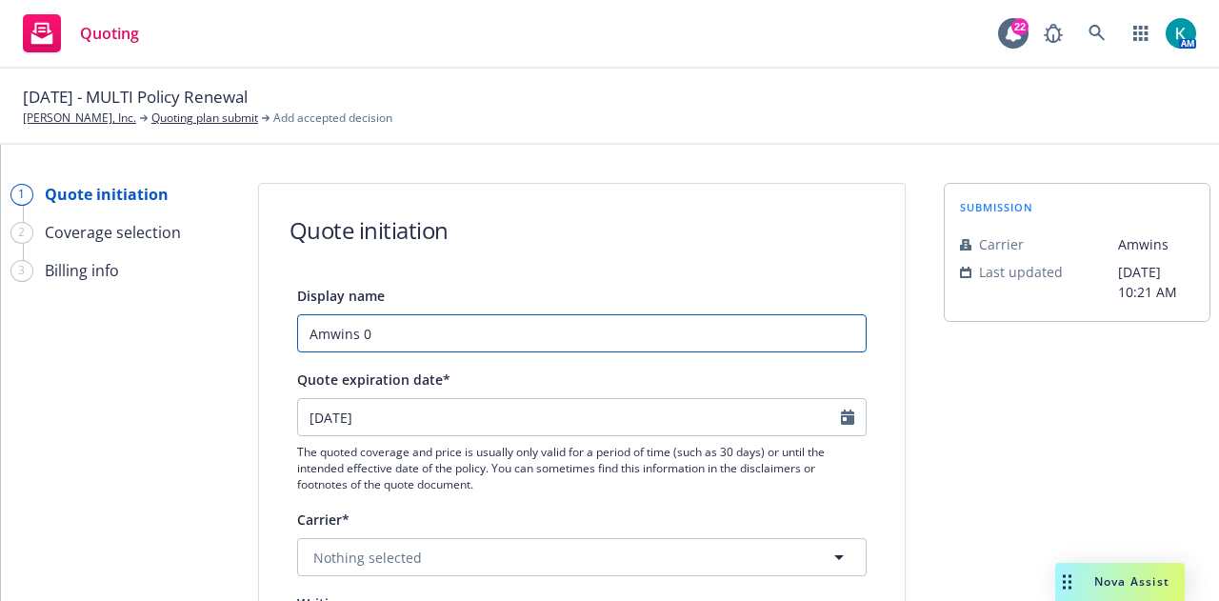
type textarea "x"
type input "Amwins"
type textarea "x"
type input "Amwins -"
type textarea "x"
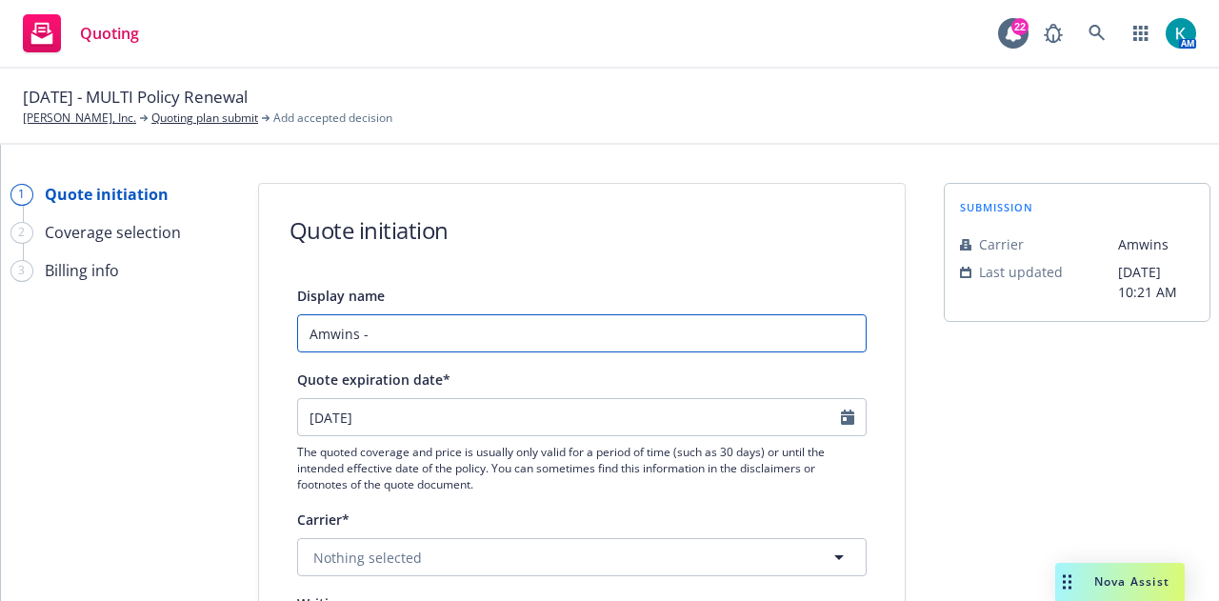
type input "Amwins -"
type textarea "x"
type input "Amwins - E"
type textarea "x"
type input "Amwins - Ex"
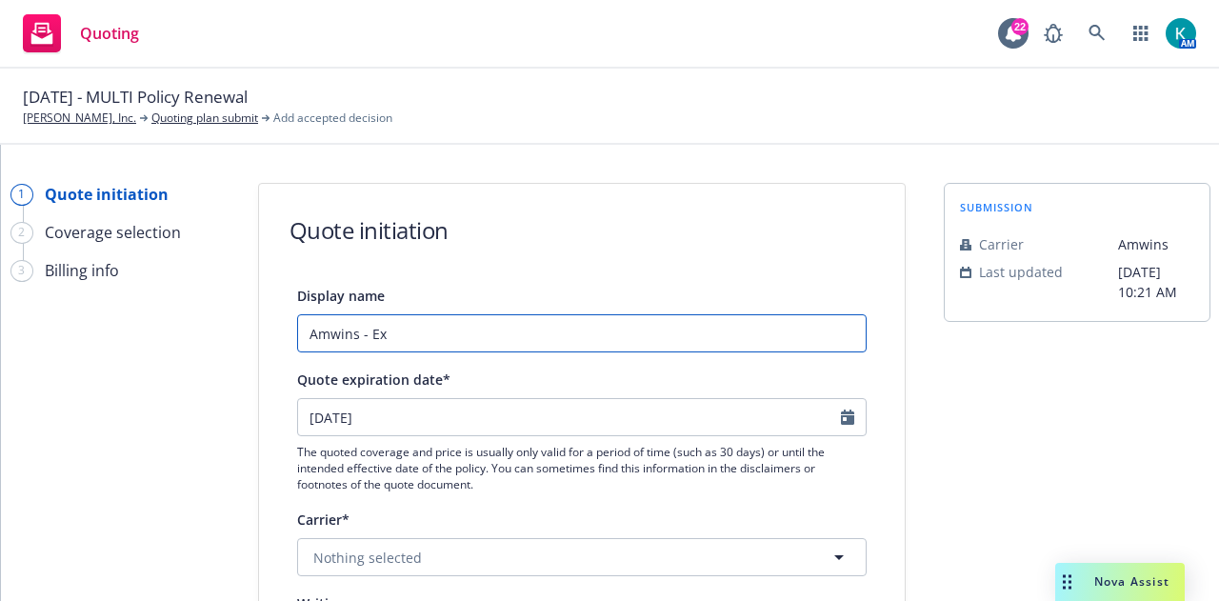
type textarea "x"
type input "Amwins - Exc"
type textarea "x"
type input "Amwins - Exce"
type textarea "x"
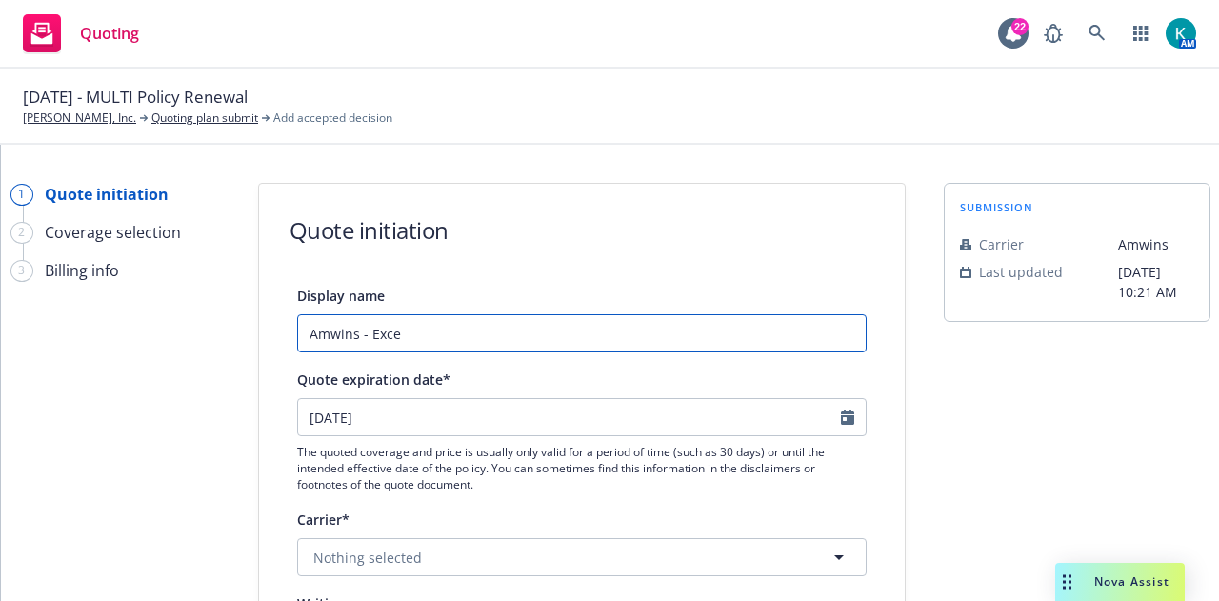
type input "Amwins - Exces"
type textarea "x"
type input "Amwins - Excess"
type textarea "x"
type input "Amwins - Excess"
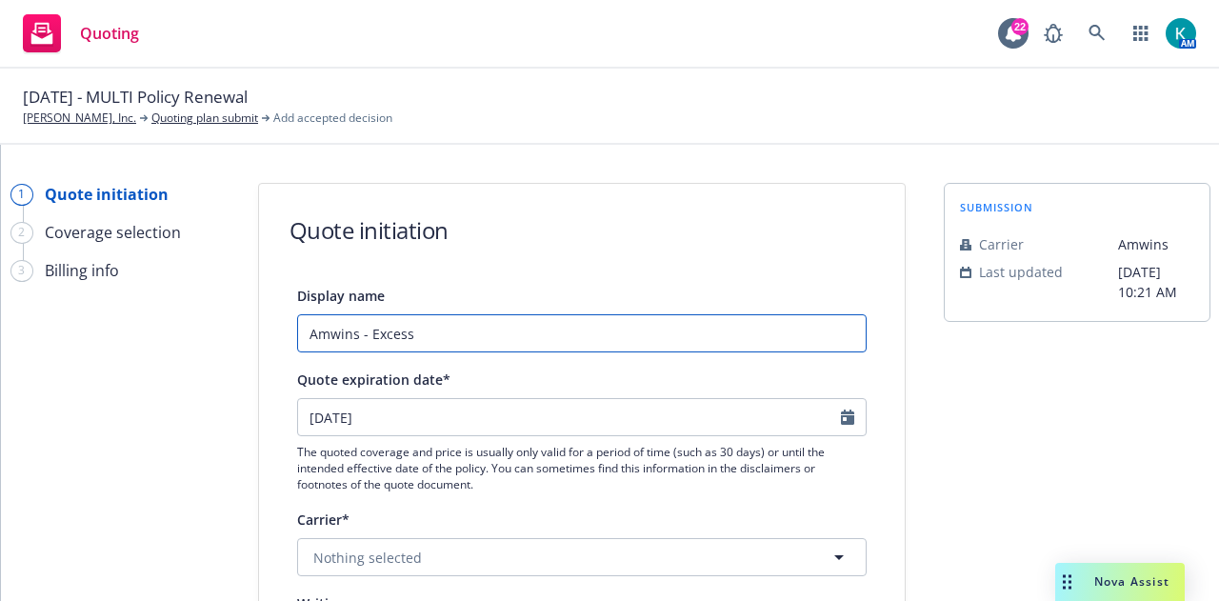
type textarea "x"
type input "Amwins - Excess C"
type textarea "x"
type input "Amwins - Excess Cri"
type textarea "x"
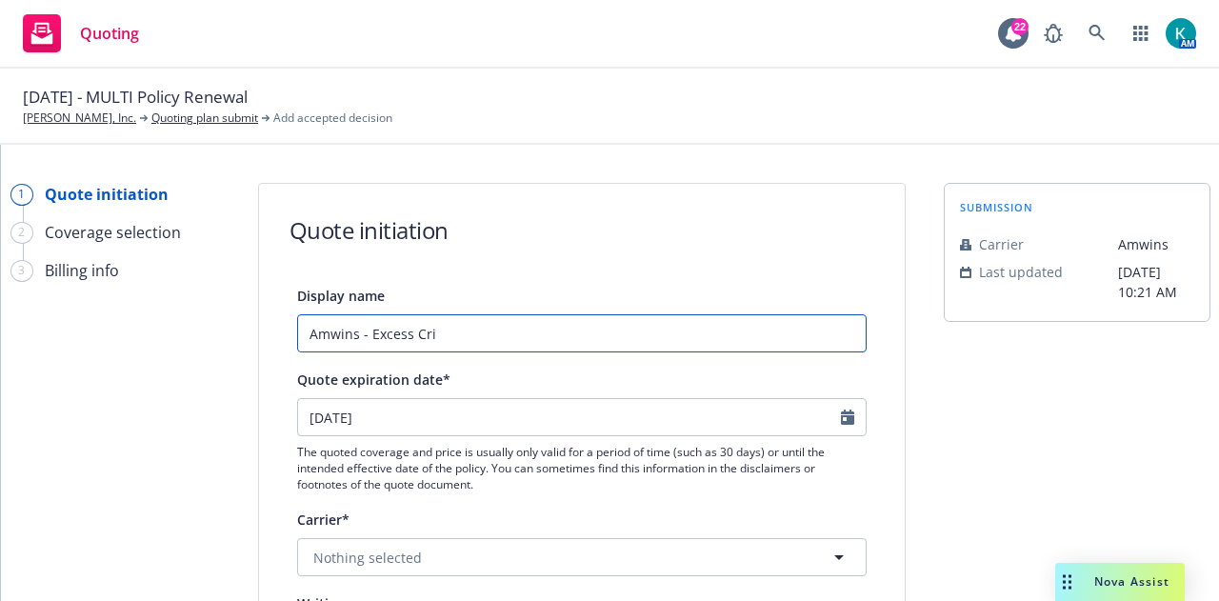
type input "Amwins - Excess [PERSON_NAME]"
type textarea "x"
type input "Amwins - Excess Crime"
type textarea "x"
type input "Amwins - Excess Crime"
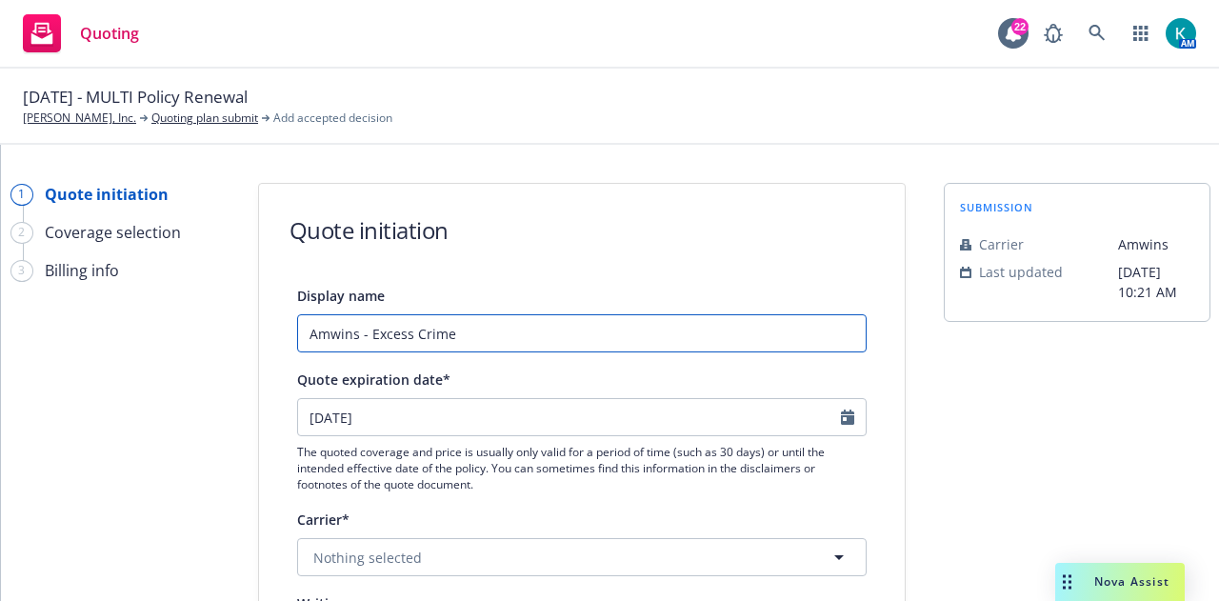
type textarea "x"
type input "Amwins - Excess Crime Q"
type textarea "x"
type input "Amwins - Excess Crime Qu"
type textarea "x"
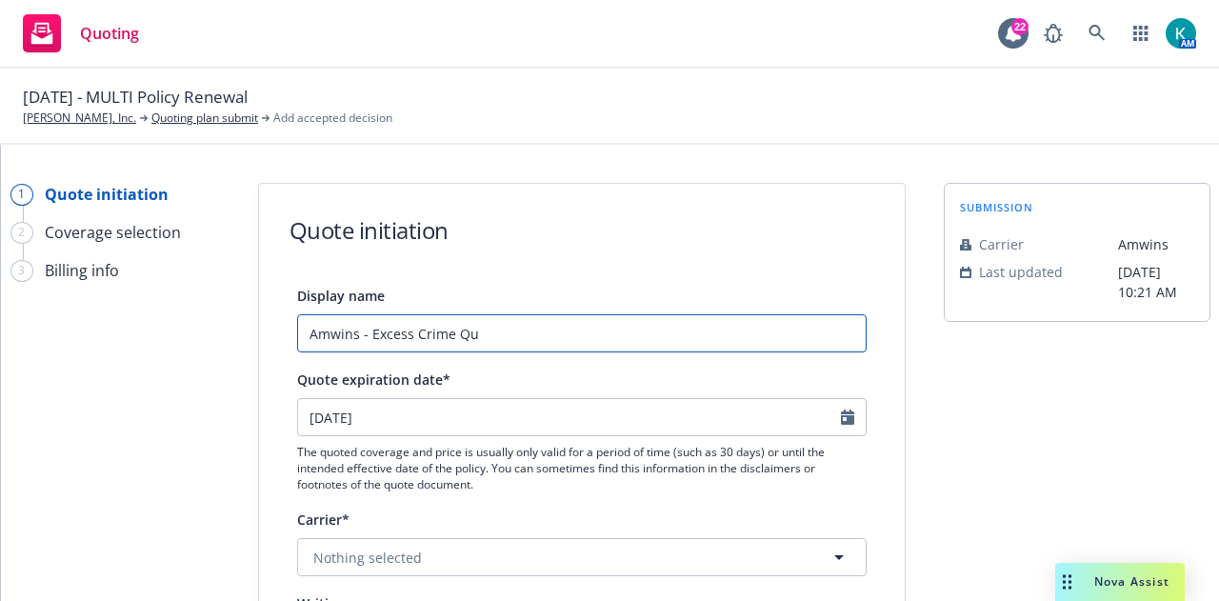
type input "Amwins - Excess Crime Quo"
type textarea "x"
type input "Amwins - Excess Crime Quot"
type textarea "x"
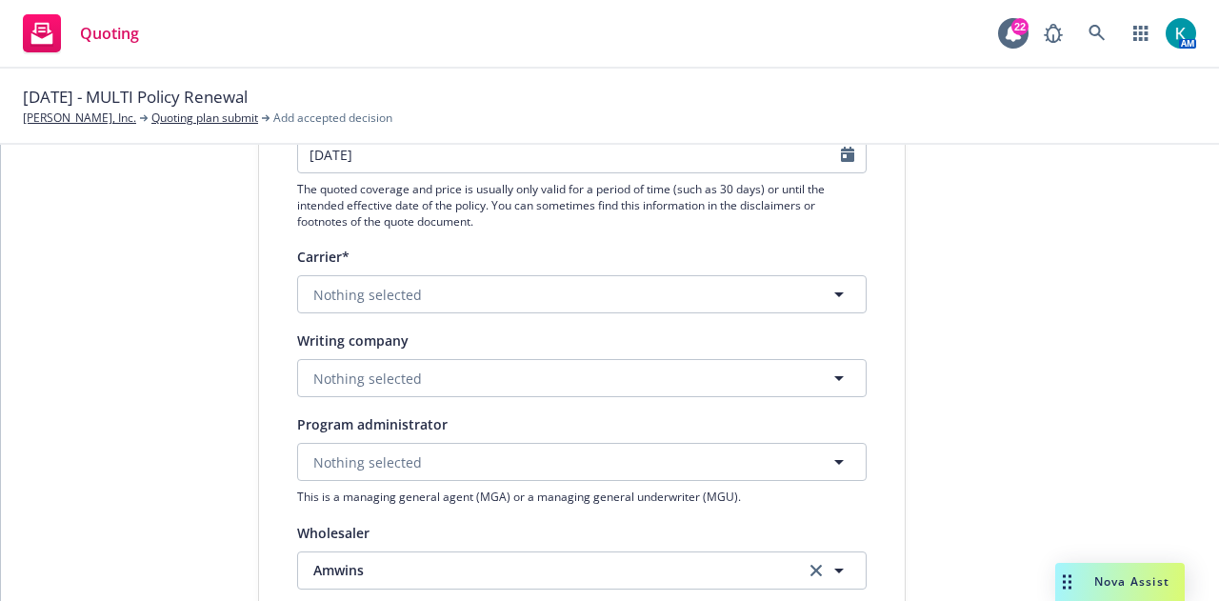
type input "Amwins - Excess Crime Quote"
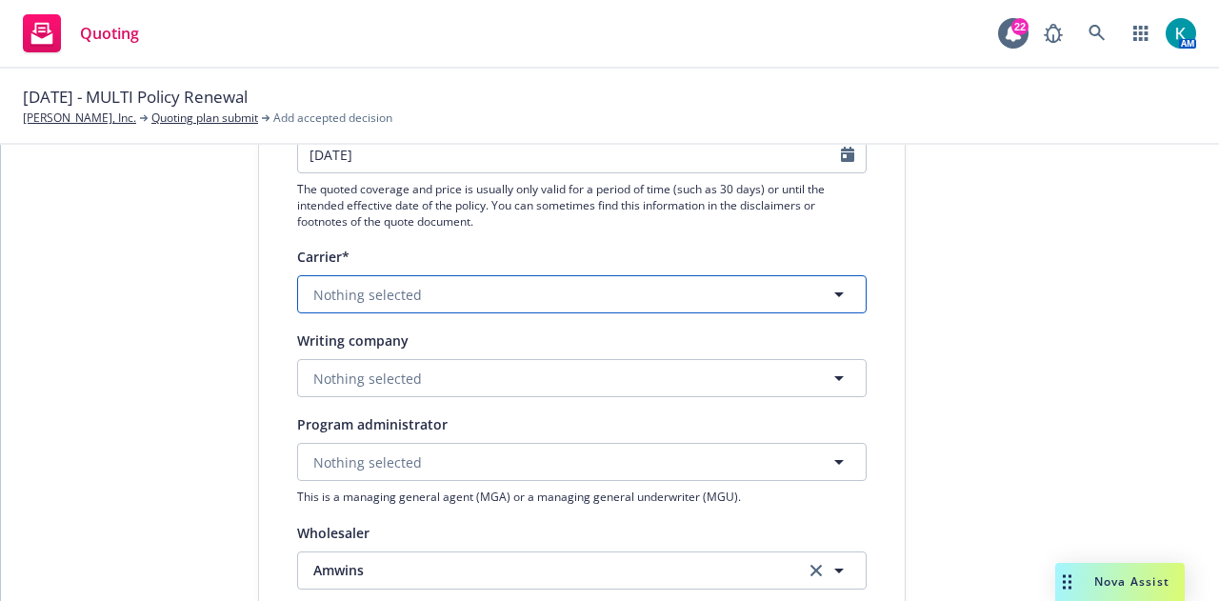
click at [784, 303] on button "Nothing selected" at bounding box center [582, 294] width 570 height 38
click at [615, 297] on button "Nothing selected" at bounding box center [582, 294] width 570 height 38
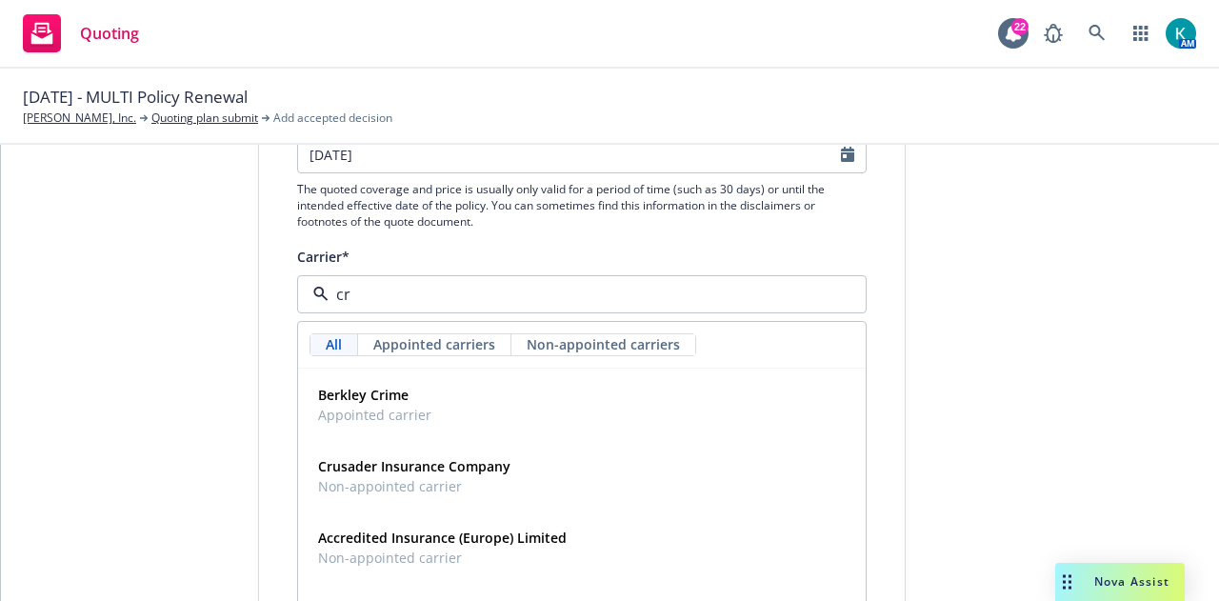
type input "cru"
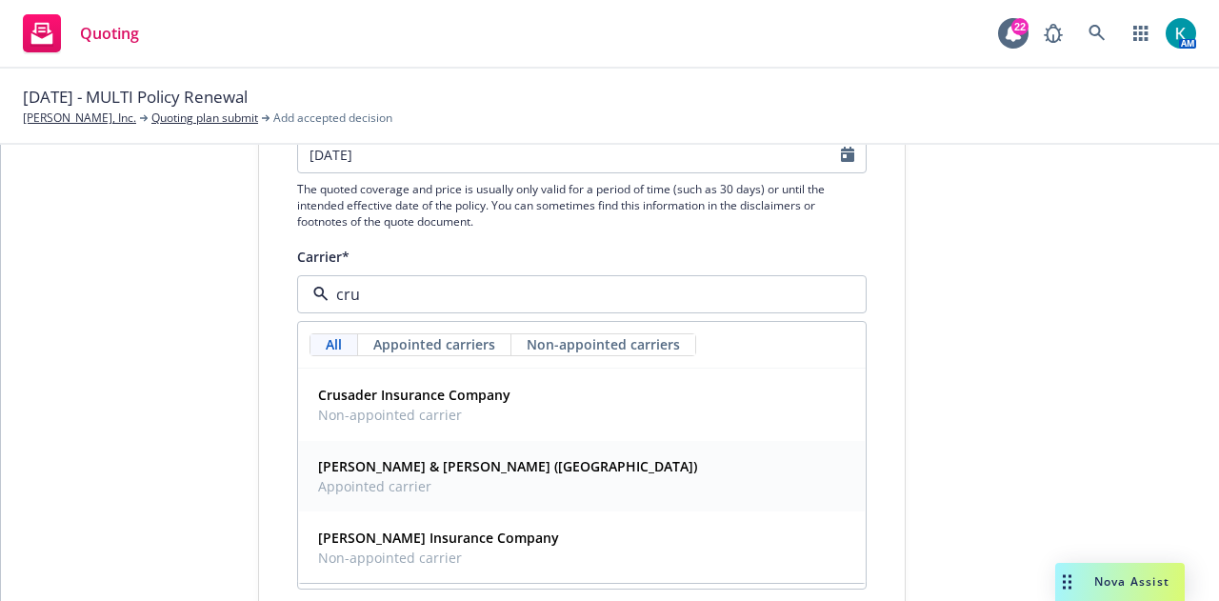
click at [503, 491] on div "[PERSON_NAME] & [PERSON_NAME] (Fairfax) Appointed carrier" at bounding box center [582, 476] width 543 height 48
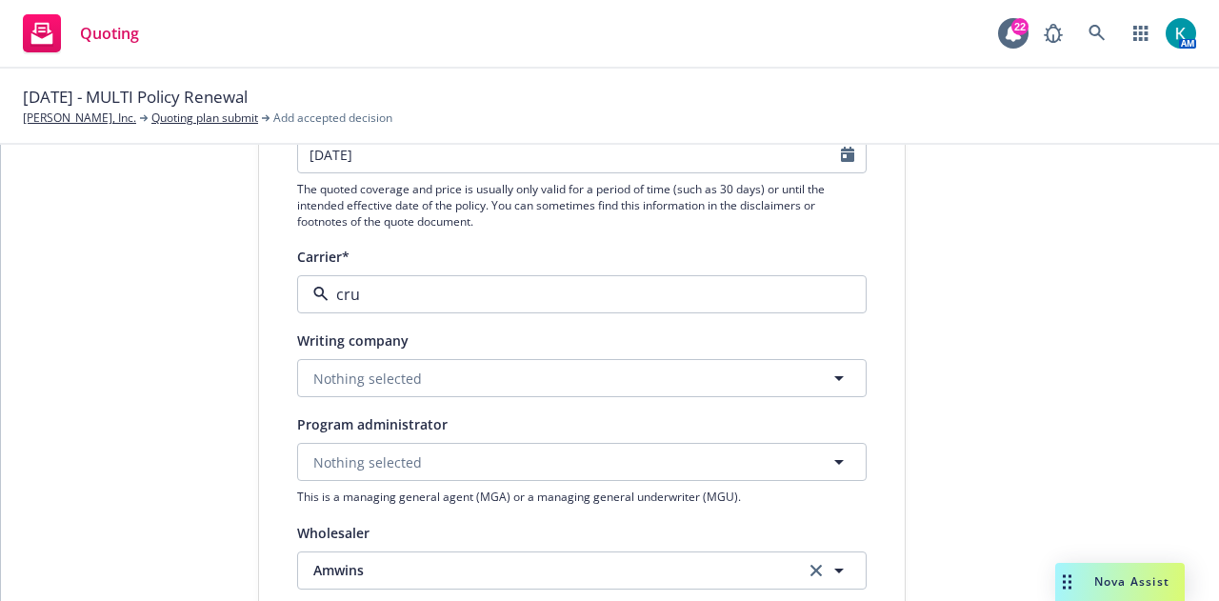
type textarea "x"
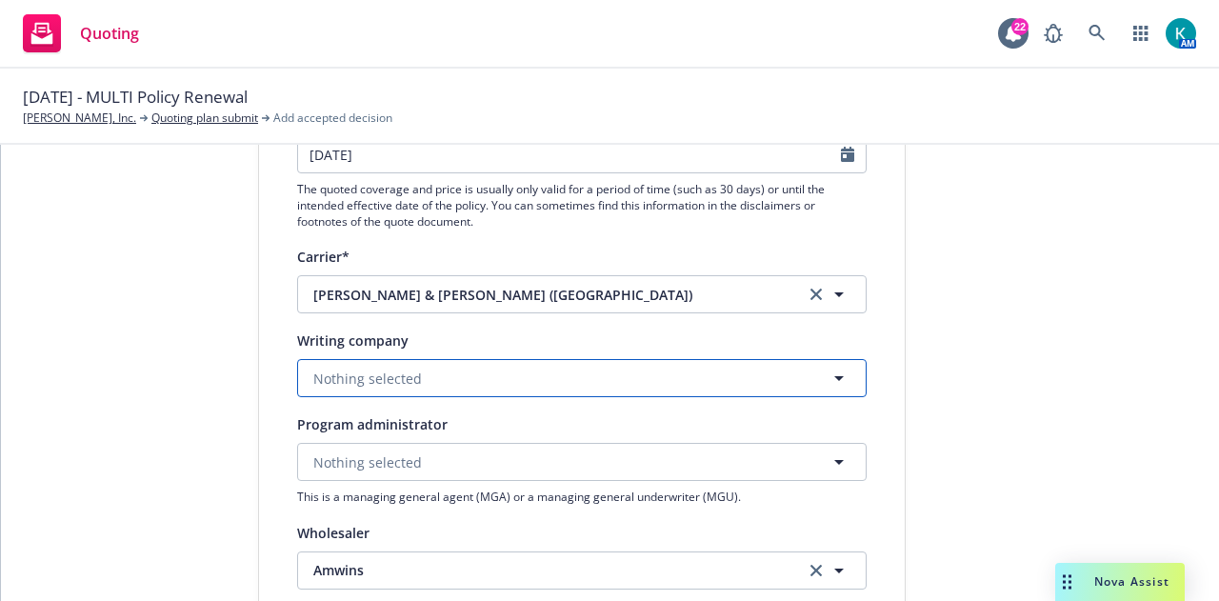
click at [597, 374] on button "Nothing selected" at bounding box center [582, 378] width 570 height 38
click at [587, 376] on button "Nothing selected" at bounding box center [582, 378] width 570 height 38
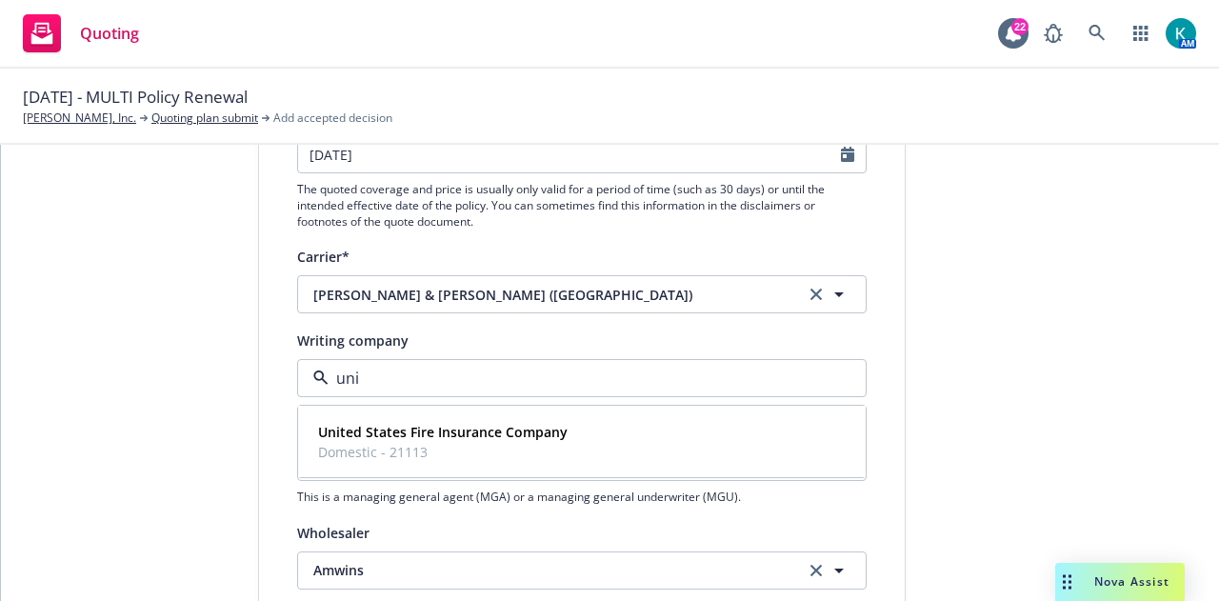
type input "unit"
click at [606, 420] on div "United States Fire Insurance Company Domestic - 21113" at bounding box center [582, 442] width 543 height 48
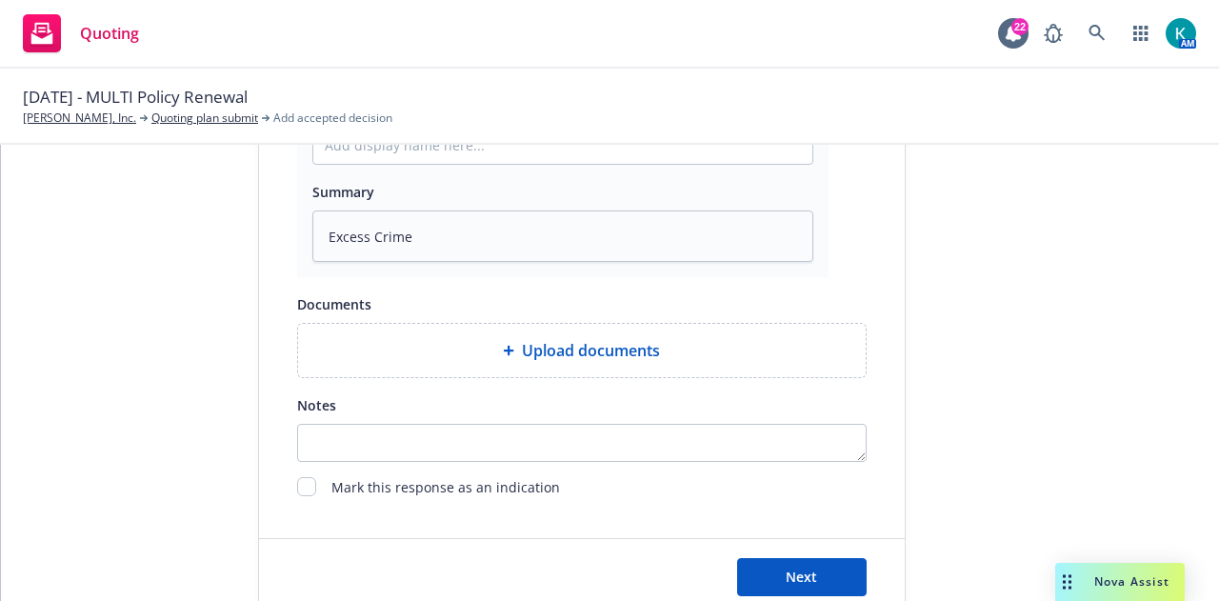
scroll to position [1172, 0]
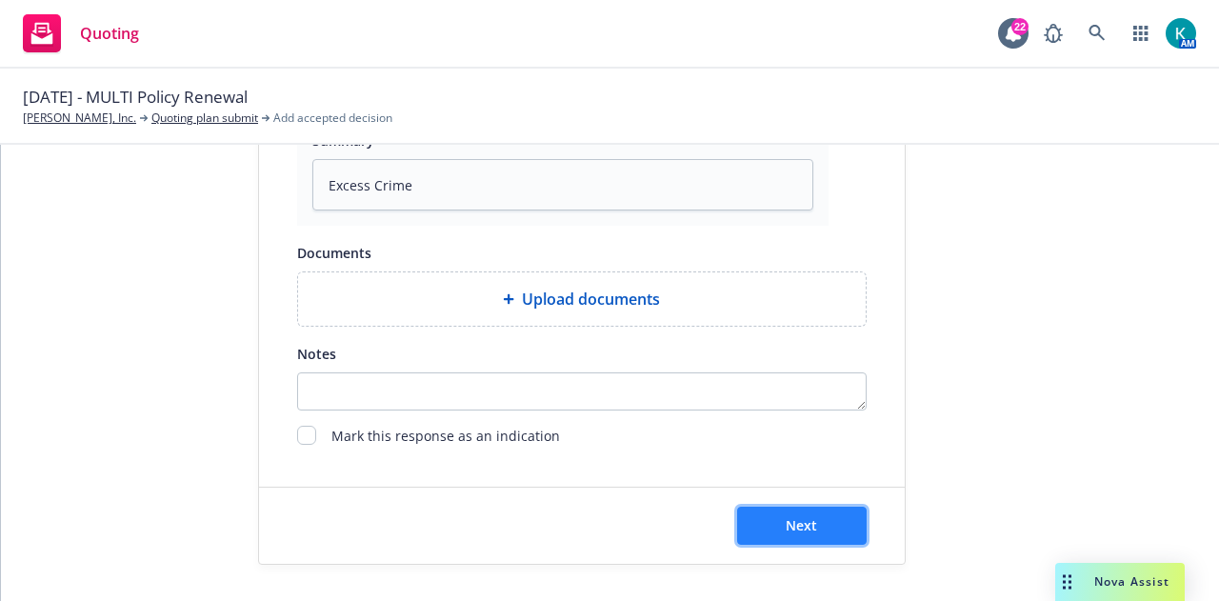
click at [821, 513] on button "Next" at bounding box center [802, 526] width 130 height 38
type textarea "x"
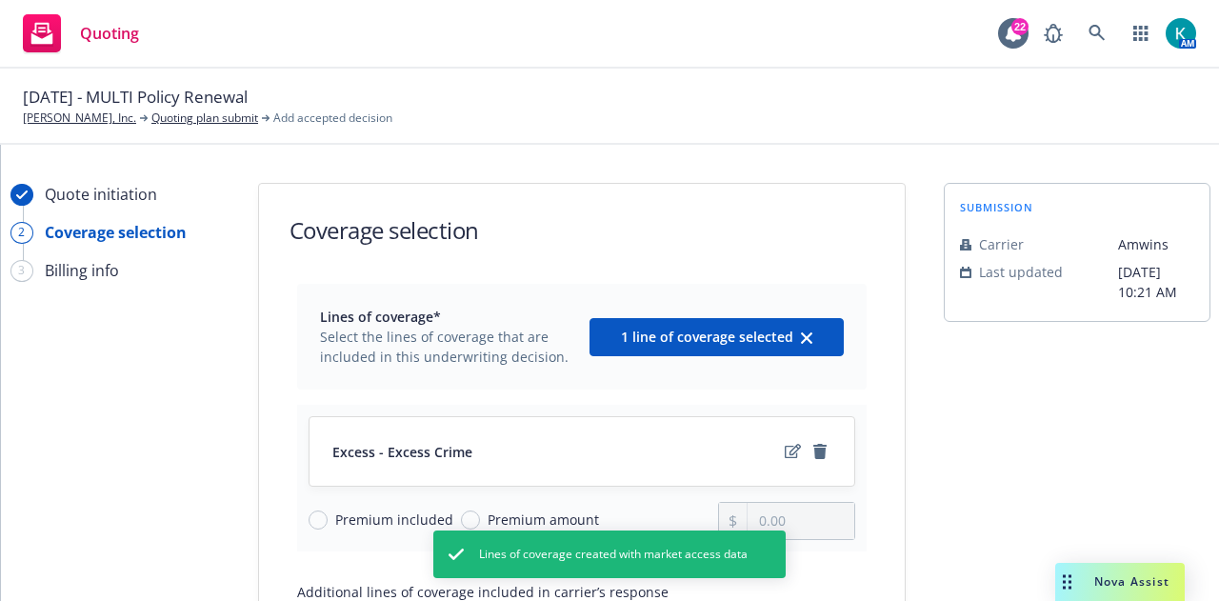
scroll to position [112, 0]
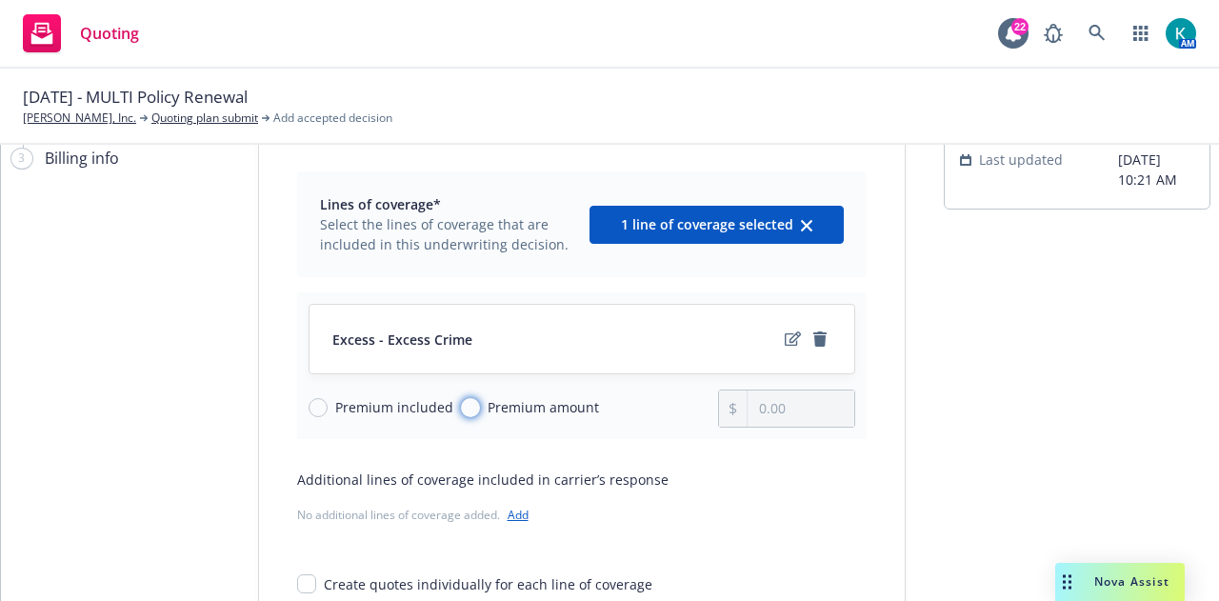
click at [461, 406] on input "Premium amount" at bounding box center [470, 407] width 19 height 19
radio input "true"
drag, startPoint x: 800, startPoint y: 411, endPoint x: 705, endPoint y: 395, distance: 96.5
click at [705, 395] on div "Premium included Premium amount 0.00" at bounding box center [582, 409] width 547 height 38
type input "10,256.00"
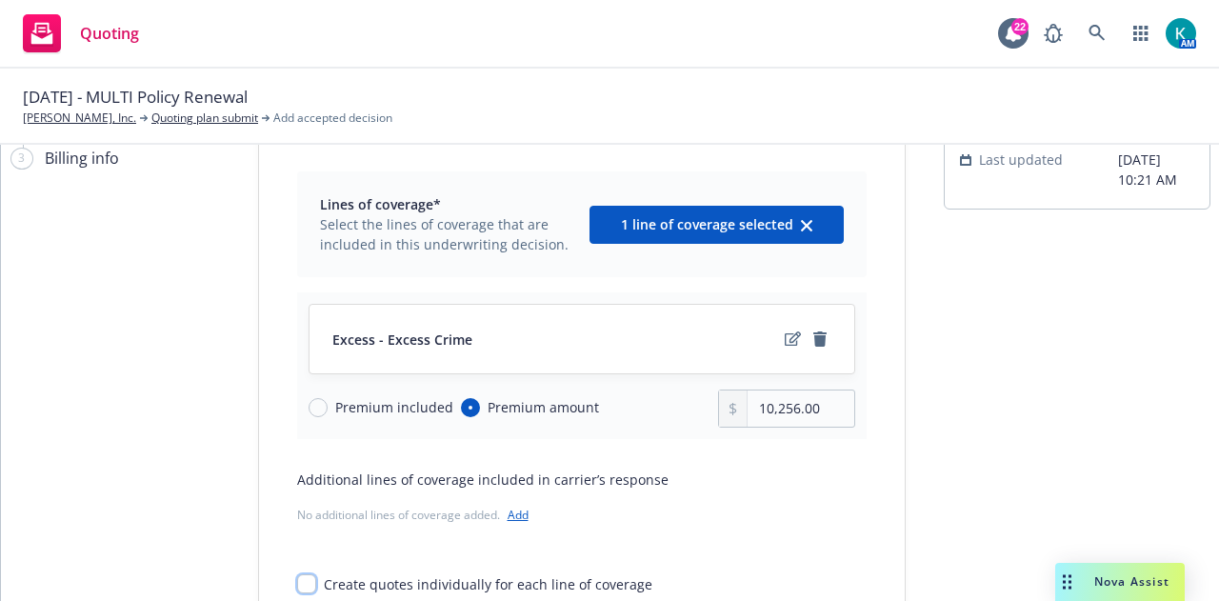
scroll to position [257, 0]
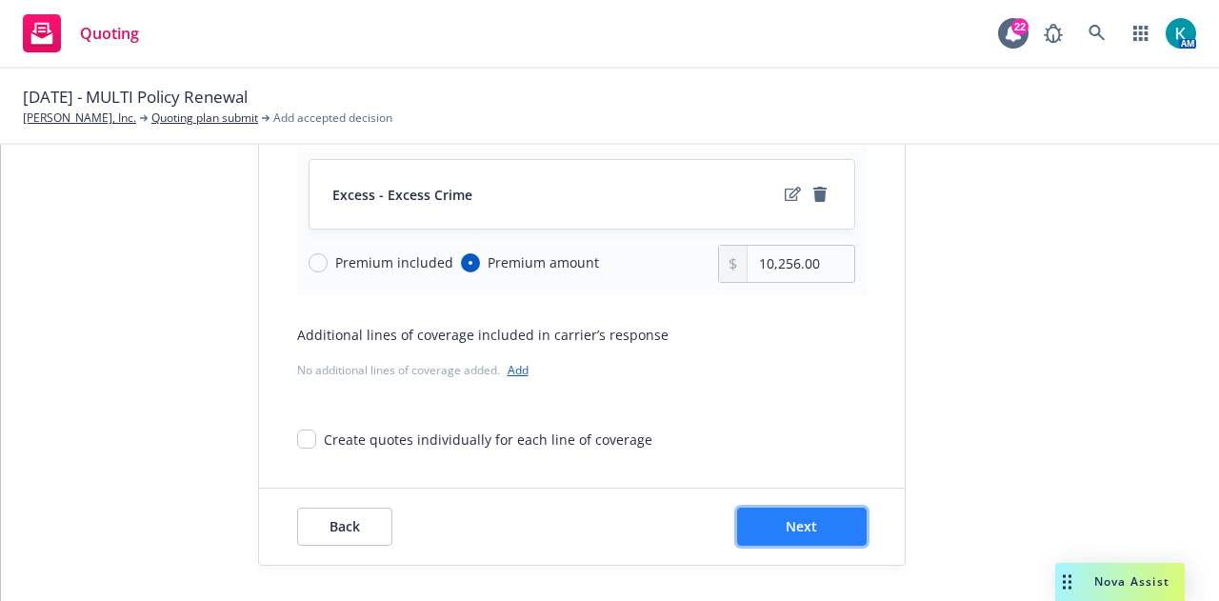
click at [795, 531] on span "Next" at bounding box center [801, 526] width 31 height 18
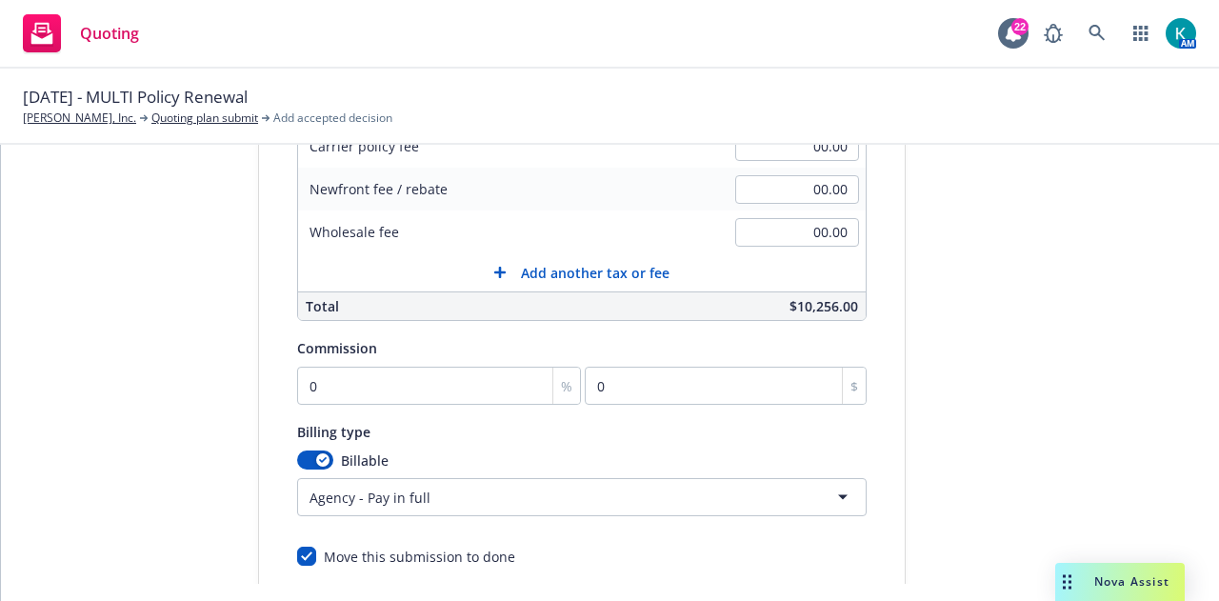
scroll to position [591, 0]
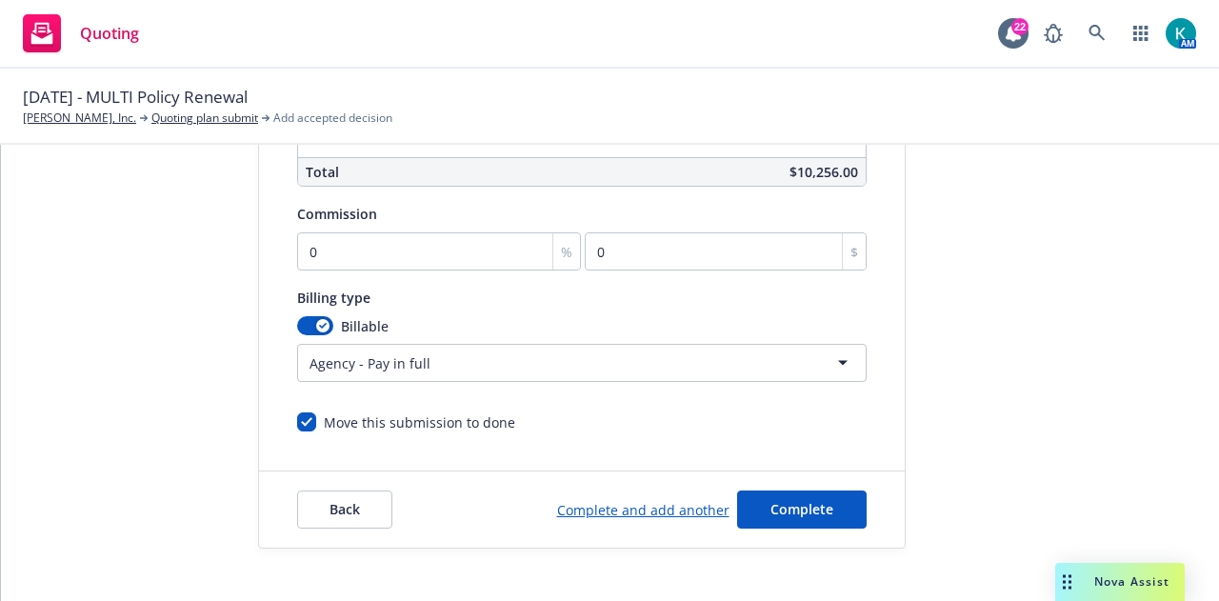
select select "12"
